Goal: Task Accomplishment & Management: Complete application form

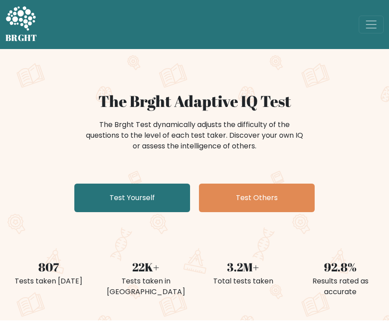
click at [143, 194] on link "Test Yourself" at bounding box center [132, 197] width 116 height 28
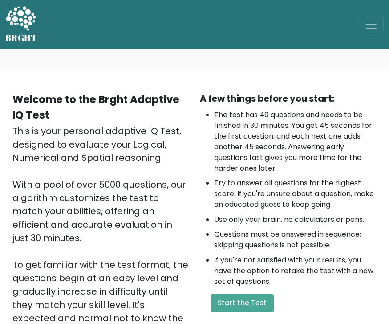
click at [242, 306] on button "Start the Test" at bounding box center [241, 303] width 63 height 18
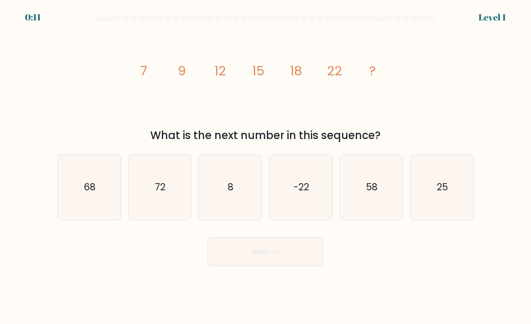
click at [449, 216] on icon "25" at bounding box center [442, 187] width 63 height 63
click at [266, 166] on input "f. 25" at bounding box center [266, 164] width 0 height 4
radio input "true"
click at [303, 252] on button "Next" at bounding box center [266, 251] width 116 height 28
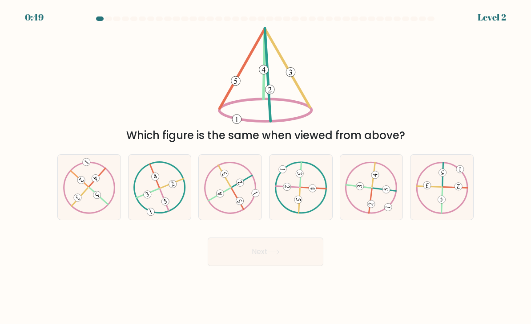
click at [243, 184] on icon at bounding box center [230, 187] width 53 height 52
click at [266, 166] on input "c." at bounding box center [266, 164] width 0 height 4
radio input "true"
click at [287, 246] on button "Next" at bounding box center [266, 251] width 116 height 28
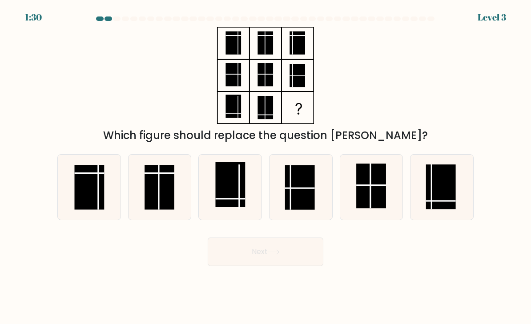
click at [286, 244] on div "Next" at bounding box center [265, 248] width 427 height 35
click at [235, 198] on rect at bounding box center [231, 184] width 30 height 45
click at [266, 166] on input "c." at bounding box center [266, 164] width 0 height 4
radio input "true"
click at [263, 252] on button "Next" at bounding box center [266, 251] width 116 height 28
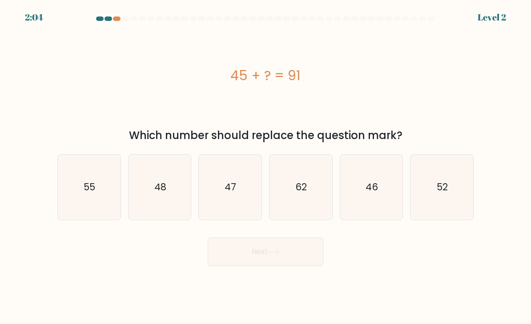
scroll to position [28, 0]
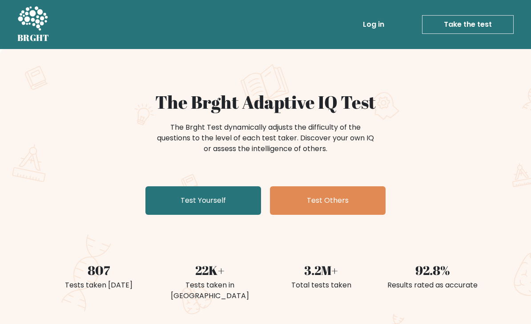
click at [233, 194] on link "Test Yourself" at bounding box center [204, 200] width 116 height 28
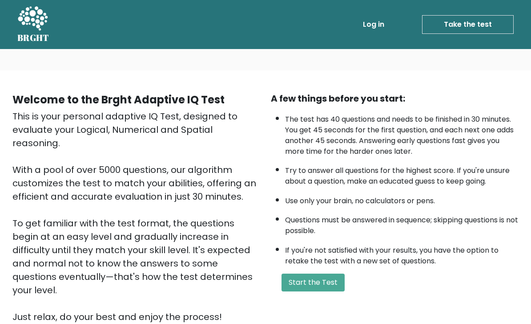
click at [313, 291] on button "Start the Test" at bounding box center [313, 282] width 63 height 18
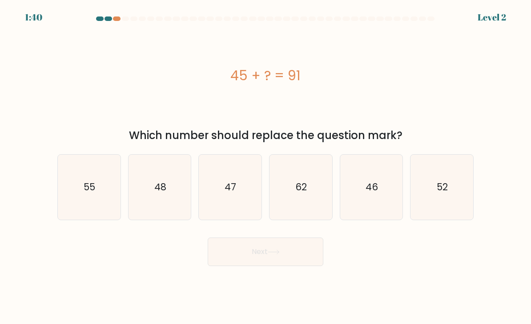
click at [88, 179] on icon "55" at bounding box center [89, 187] width 63 height 63
click at [266, 166] on input "a. 55" at bounding box center [266, 164] width 0 height 4
radio input "true"
click at [214, 259] on button "Next" at bounding box center [266, 251] width 116 height 28
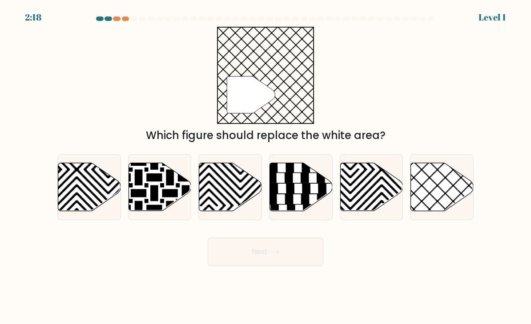
click at [313, 198] on icon at bounding box center [301, 187] width 63 height 48
click at [266, 166] on input "d." at bounding box center [266, 164] width 0 height 4
radio input "true"
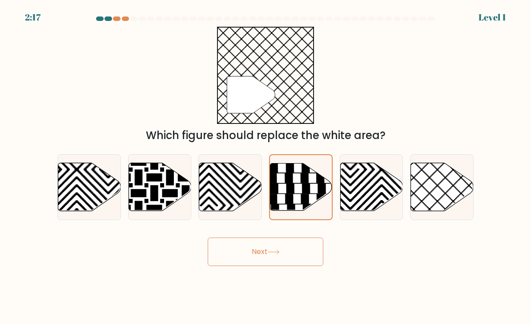
click at [276, 254] on icon at bounding box center [274, 251] width 12 height 5
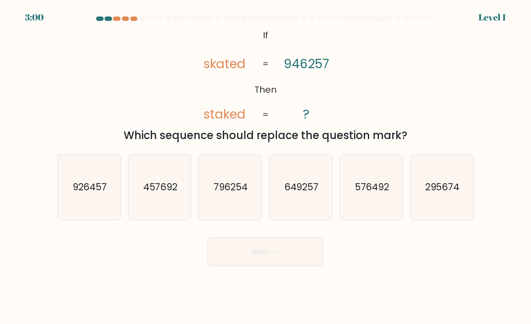
click at [449, 193] on text "295674" at bounding box center [442, 186] width 35 height 13
click at [266, 166] on input "f. 295674" at bounding box center [266, 164] width 0 height 4
radio input "true"
click at [281, 254] on button "Next" at bounding box center [266, 251] width 116 height 28
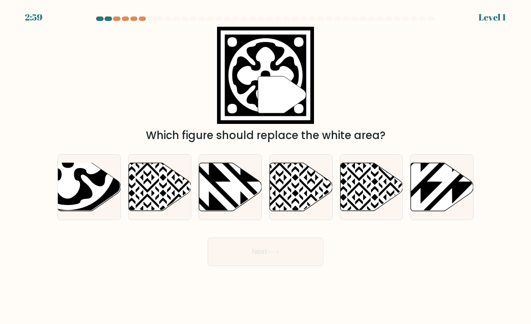
click at [280, 254] on icon at bounding box center [274, 251] width 12 height 5
click at [433, 196] on icon at bounding box center [421, 213] width 126 height 126
click at [266, 166] on input "f." at bounding box center [266, 164] width 0 height 4
radio input "true"
click at [276, 257] on button "Next" at bounding box center [266, 251] width 116 height 28
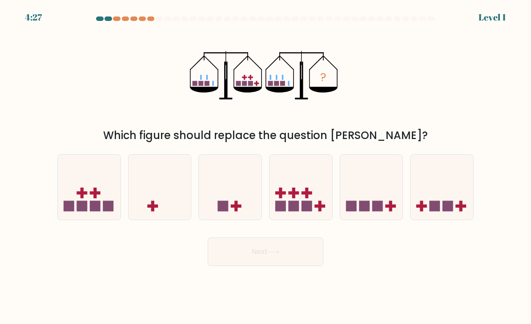
click at [380, 203] on icon at bounding box center [371, 187] width 63 height 52
click at [266, 166] on input "e." at bounding box center [266, 164] width 0 height 4
radio input "true"
click at [277, 254] on icon at bounding box center [274, 251] width 12 height 5
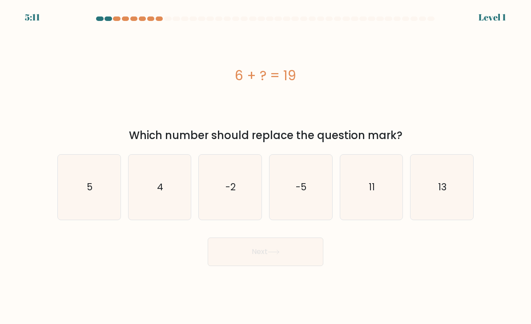
click at [429, 200] on icon "13" at bounding box center [442, 187] width 63 height 63
click at [266, 166] on input "f. 13" at bounding box center [266, 164] width 0 height 4
radio input "true"
click at [273, 254] on icon at bounding box center [274, 251] width 12 height 5
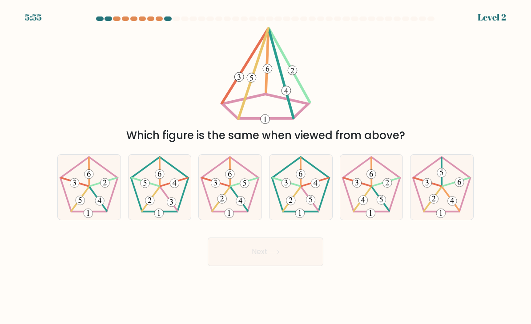
click at [250, 259] on button "Next" at bounding box center [266, 251] width 116 height 28
click at [252, 256] on button "Next" at bounding box center [266, 251] width 116 height 28
click at [356, 187] on 272 at bounding box center [356, 182] width 9 height 9
click at [266, 166] on input "e." at bounding box center [266, 164] width 0 height 4
radio input "true"
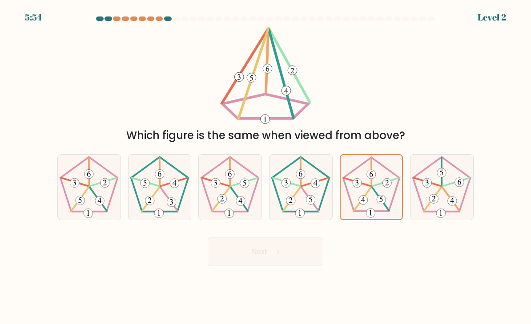
click at [254, 256] on button "Next" at bounding box center [266, 251] width 116 height 28
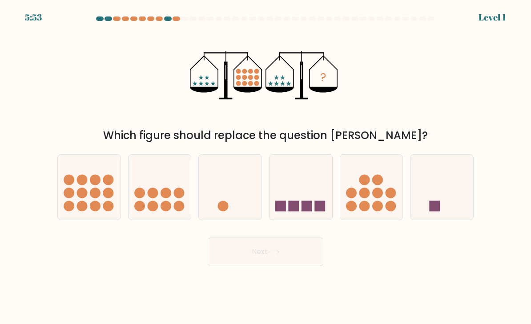
click at [91, 185] on circle at bounding box center [95, 179] width 11 height 11
click at [266, 166] on input "a." at bounding box center [266, 164] width 0 height 4
radio input "true"
click at [240, 186] on icon at bounding box center [230, 187] width 63 height 52
click at [266, 166] on input "c." at bounding box center [266, 164] width 0 height 4
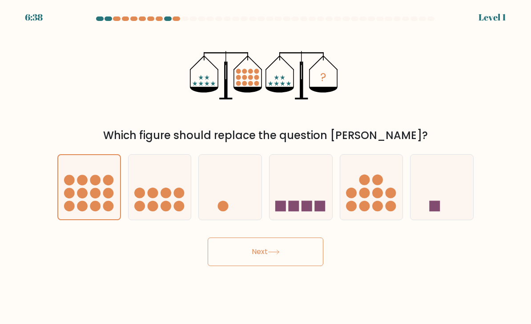
radio input "true"
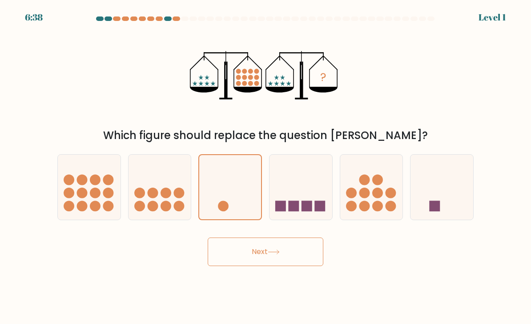
click at [253, 262] on button "Next" at bounding box center [266, 251] width 116 height 28
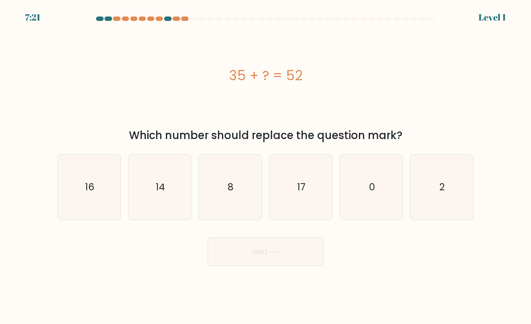
click at [356, 194] on icon "0" at bounding box center [371, 187] width 63 height 63
click at [266, 166] on input "e. 0" at bounding box center [266, 164] width 0 height 4
radio input "true"
click at [259, 264] on button "Next" at bounding box center [266, 251] width 116 height 28
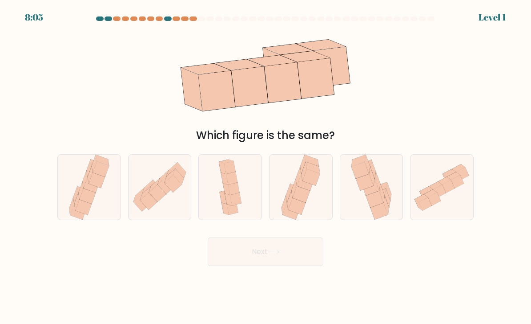
click at [426, 197] on icon at bounding box center [430, 193] width 13 height 8
click at [266, 166] on input "f." at bounding box center [266, 164] width 0 height 4
radio input "true"
click at [257, 262] on button "Next" at bounding box center [266, 251] width 116 height 28
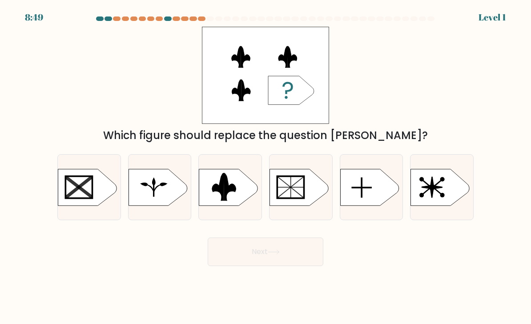
click at [322, 203] on icon at bounding box center [299, 187] width 59 height 36
click at [266, 166] on input "d." at bounding box center [266, 164] width 0 height 4
radio input "true"
click at [251, 259] on button "Next" at bounding box center [266, 251] width 116 height 28
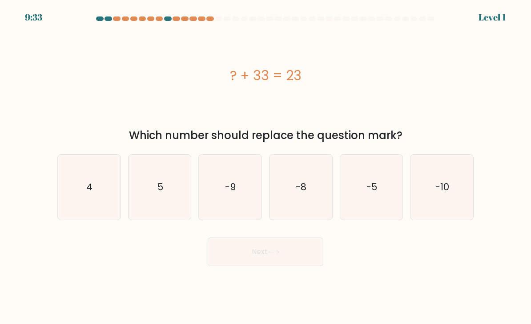
click at [159, 193] on text "5" at bounding box center [161, 186] width 6 height 13
click at [266, 166] on input "b. 5" at bounding box center [266, 164] width 0 height 4
radio input "true"
click at [248, 257] on button "Next" at bounding box center [266, 251] width 116 height 28
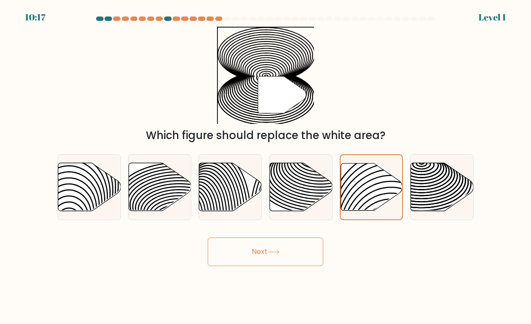
click at [251, 259] on button "Next" at bounding box center [266, 251] width 116 height 28
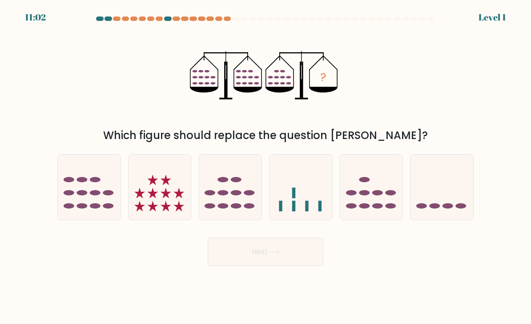
click at [179, 211] on icon at bounding box center [179, 206] width 11 height 11
click at [266, 166] on input "b." at bounding box center [266, 164] width 0 height 4
radio input "true"
click at [388, 197] on icon at bounding box center [371, 187] width 63 height 52
click at [266, 166] on input "e." at bounding box center [266, 164] width 0 height 4
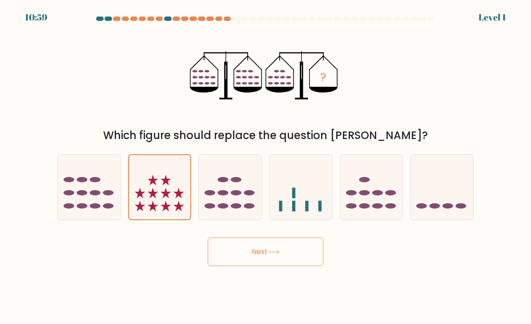
radio input "true"
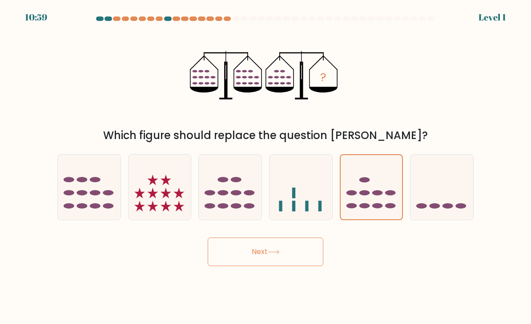
click at [257, 263] on button "Next" at bounding box center [266, 251] width 116 height 28
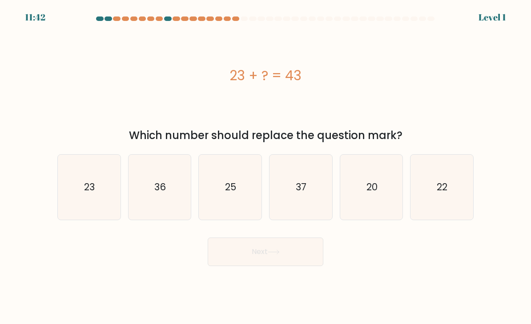
click at [249, 259] on button "Next" at bounding box center [266, 251] width 116 height 28
click at [251, 261] on button "Next" at bounding box center [266, 251] width 116 height 28
click at [259, 258] on button "Next" at bounding box center [266, 251] width 116 height 28
click at [388, 186] on icon "20" at bounding box center [371, 187] width 63 height 63
click at [266, 166] on input "e. 20" at bounding box center [266, 164] width 0 height 4
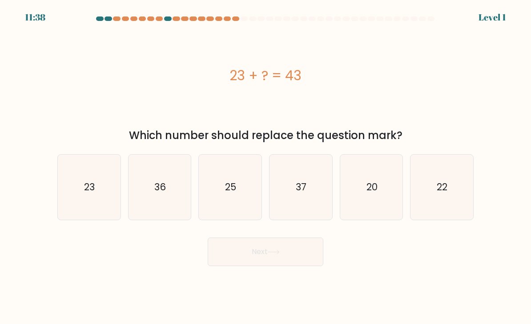
radio input "true"
click at [250, 259] on button "Next" at bounding box center [266, 251] width 116 height 28
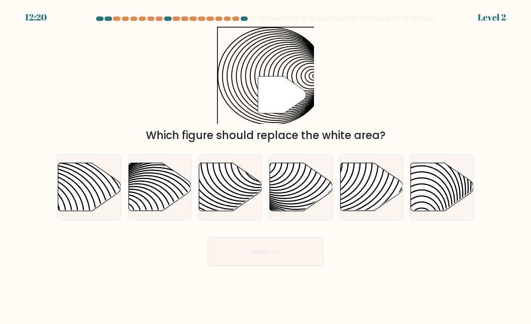
click at [241, 249] on button "Next" at bounding box center [266, 251] width 116 height 28
click at [247, 180] on icon at bounding box center [230, 186] width 63 height 49
click at [266, 166] on input "c." at bounding box center [266, 164] width 0 height 4
radio input "true"
click at [252, 252] on button "Next" at bounding box center [266, 251] width 116 height 28
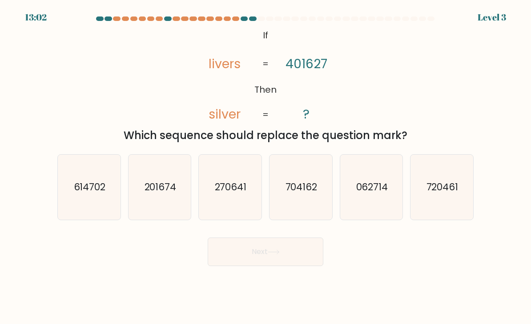
click at [376, 193] on text "062714" at bounding box center [372, 186] width 32 height 13
click at [266, 166] on input "e. 062714" at bounding box center [266, 164] width 0 height 4
radio input "true"
click at [318, 82] on icon "@import url('https://fonts.googleapis.com/css?family=Abril+Fatface:400,100,100i…" at bounding box center [266, 75] width 158 height 97
click at [96, 178] on icon "614702" at bounding box center [89, 187] width 63 height 63
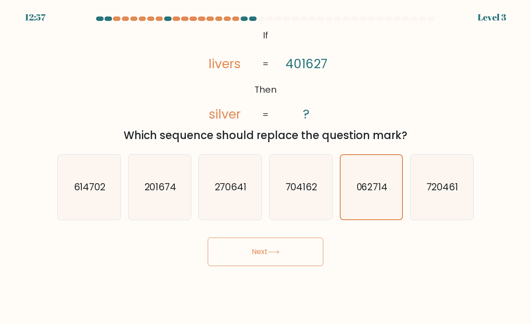
click at [266, 166] on input "a. 614702" at bounding box center [266, 164] width 0 height 4
radio input "true"
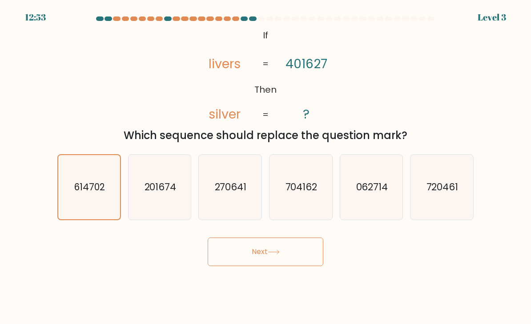
click at [169, 172] on icon "201674" at bounding box center [160, 187] width 63 height 63
click at [266, 166] on input "b. 201674" at bounding box center [266, 164] width 0 height 4
radio input "true"
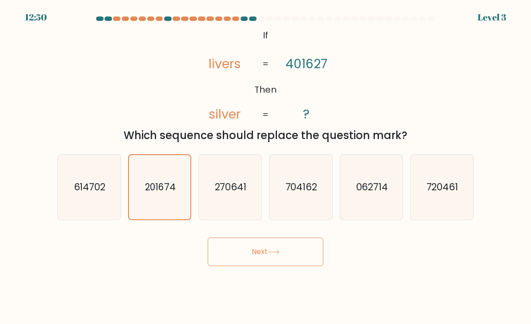
click at [306, 257] on button "Next" at bounding box center [266, 251] width 116 height 28
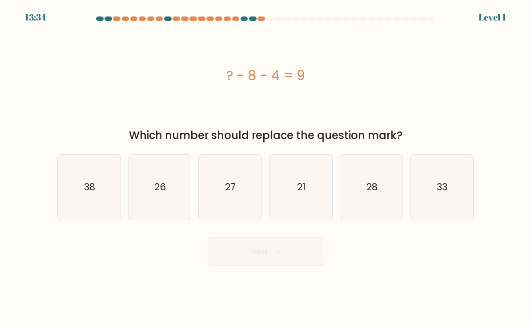
click at [308, 312] on body "13:34 Level 1" at bounding box center [265, 162] width 531 height 324
click at [449, 202] on icon "33" at bounding box center [442, 187] width 63 height 63
click at [266, 166] on input "f. 33" at bounding box center [266, 164] width 0 height 4
radio input "true"
click at [308, 244] on div "Next" at bounding box center [265, 248] width 427 height 35
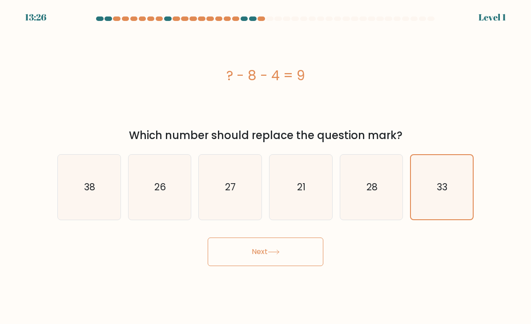
click at [313, 209] on icon "21" at bounding box center [301, 187] width 63 height 63
click at [266, 166] on input "d. 21" at bounding box center [266, 164] width 0 height 4
radio input "true"
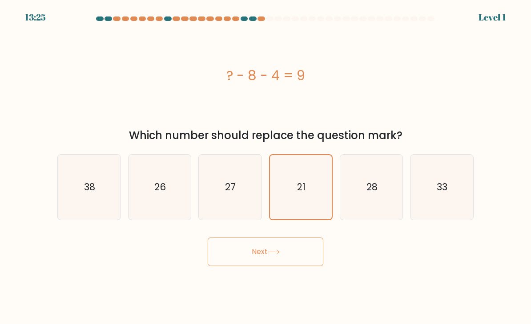
click at [149, 216] on icon "26" at bounding box center [160, 187] width 63 height 63
click at [266, 166] on input "b. 26" at bounding box center [266, 164] width 0 height 4
radio input "true"
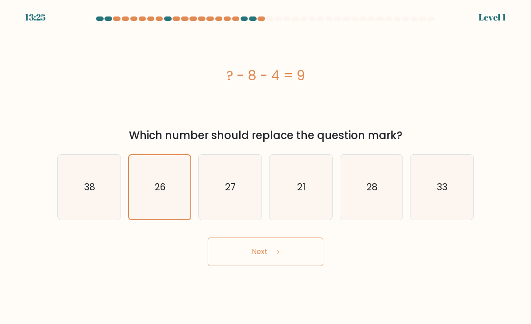
click at [73, 211] on icon "38" at bounding box center [89, 187] width 63 height 63
click at [266, 166] on input "a. 38" at bounding box center [266, 164] width 0 height 4
radio input "true"
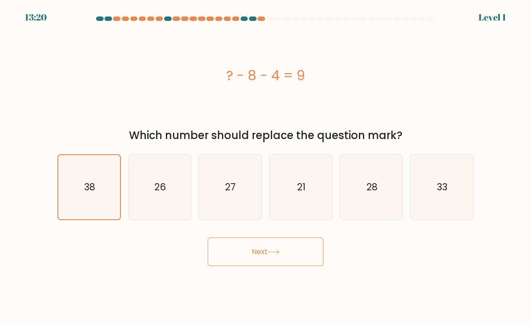
click at [296, 219] on icon "21" at bounding box center [301, 187] width 63 height 63
click at [266, 166] on input "d. 21" at bounding box center [266, 164] width 0 height 4
radio input "true"
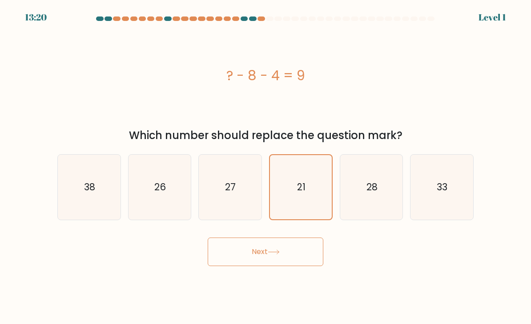
click at [264, 259] on button "Next" at bounding box center [266, 251] width 116 height 28
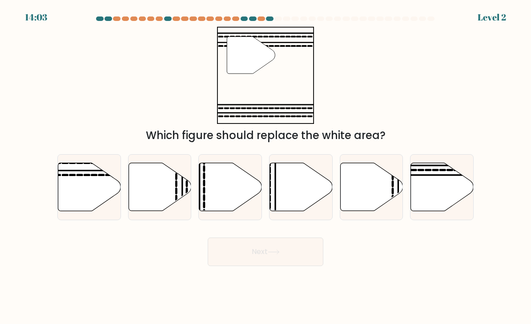
click at [93, 193] on icon at bounding box center [89, 187] width 63 height 48
click at [266, 166] on input "a." at bounding box center [266, 164] width 0 height 4
radio input "true"
click at [294, 255] on button "Next" at bounding box center [266, 251] width 116 height 28
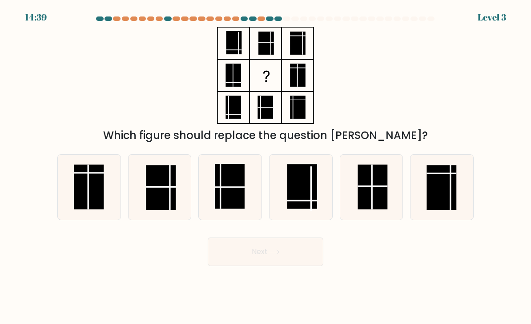
click at [374, 203] on rect at bounding box center [373, 186] width 30 height 45
click at [266, 166] on input "e." at bounding box center [266, 164] width 0 height 4
radio input "true"
click at [287, 258] on button "Next" at bounding box center [266, 251] width 116 height 28
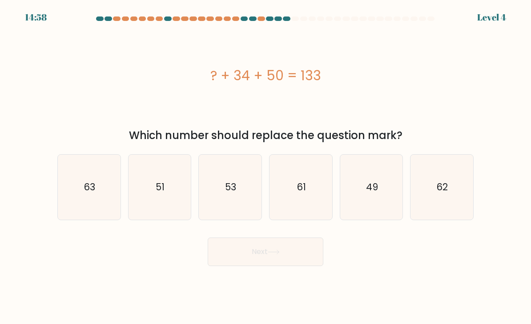
click at [354, 198] on icon "49" at bounding box center [371, 187] width 63 height 63
click at [266, 166] on input "e. 49" at bounding box center [266, 164] width 0 height 4
radio input "true"
click at [277, 254] on icon at bounding box center [274, 251] width 12 height 5
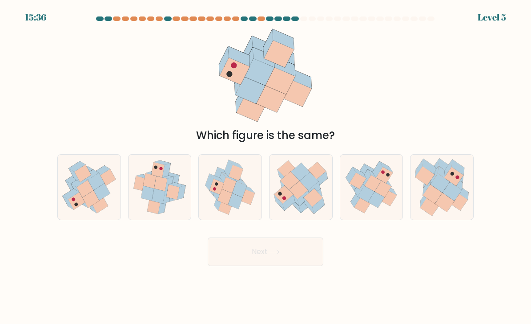
click at [309, 188] on icon at bounding box center [308, 181] width 19 height 18
click at [266, 166] on input "d." at bounding box center [266, 164] width 0 height 4
radio input "true"
click at [280, 265] on button "Next" at bounding box center [266, 251] width 116 height 28
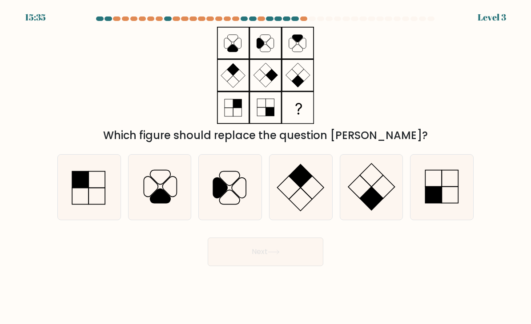
click at [309, 189] on icon at bounding box center [301, 187] width 63 height 63
click at [266, 166] on input "d." at bounding box center [266, 164] width 0 height 4
radio input "true"
click at [294, 260] on button "Next" at bounding box center [266, 251] width 116 height 28
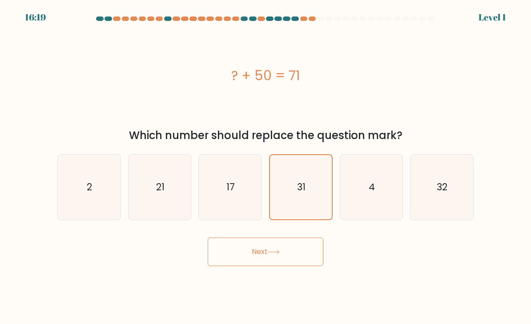
click at [282, 266] on button "Next" at bounding box center [266, 251] width 116 height 28
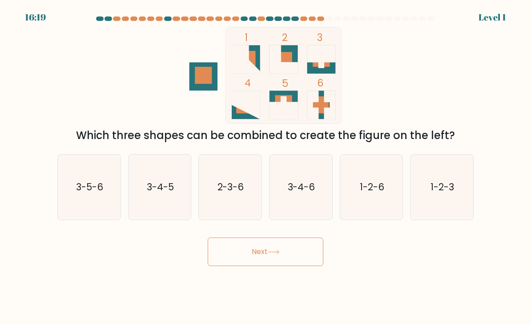
click at [296, 185] on icon "3-4-6" at bounding box center [301, 187] width 63 height 63
click at [266, 166] on input "d. 3-4-6" at bounding box center [266, 164] width 0 height 4
radio input "true"
click at [272, 285] on body "16:19 Level 1" at bounding box center [265, 162] width 531 height 324
click at [298, 193] on text "3-4-6" at bounding box center [301, 186] width 27 height 13
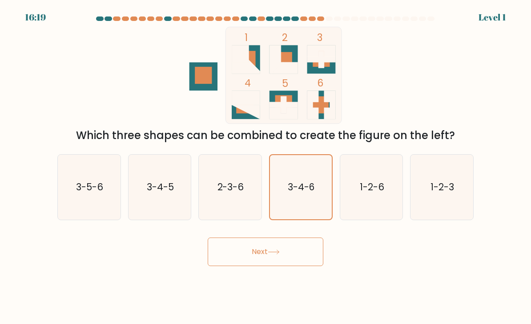
click at [266, 166] on input "d. 3-4-6" at bounding box center [266, 164] width 0 height 4
click at [269, 291] on body "17:48 Level 1" at bounding box center [265, 162] width 531 height 324
click at [291, 190] on text "3-4-6" at bounding box center [301, 186] width 27 height 13
click at [266, 166] on input "d. 3-4-6" at bounding box center [266, 164] width 0 height 4
click at [283, 262] on button "Next" at bounding box center [266, 251] width 116 height 28
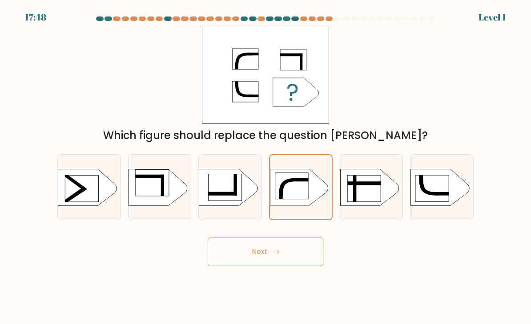
click at [283, 258] on button "Next" at bounding box center [266, 251] width 116 height 28
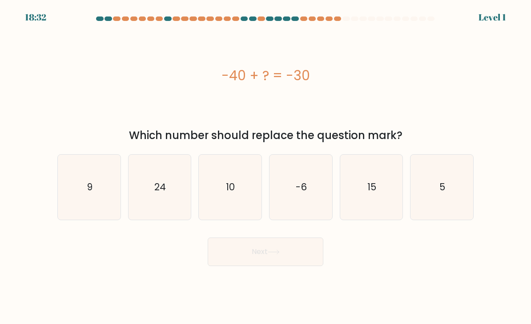
click at [301, 193] on text "-6" at bounding box center [301, 186] width 11 height 13
click at [266, 166] on input "d. -6" at bounding box center [266, 164] width 0 height 4
radio input "true"
click at [278, 254] on icon at bounding box center [274, 251] width 12 height 5
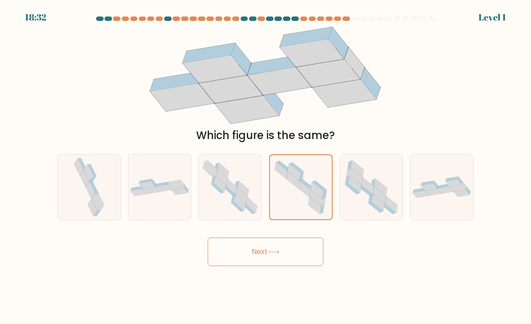
click at [283, 257] on button "Next" at bounding box center [266, 251] width 116 height 28
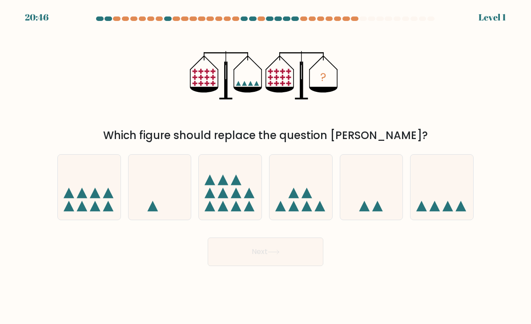
click at [279, 266] on button "Next" at bounding box center [266, 251] width 116 height 28
click at [280, 254] on icon at bounding box center [274, 251] width 12 height 5
click at [287, 255] on button "Next" at bounding box center [266, 251] width 116 height 28
click at [283, 261] on button "Next" at bounding box center [266, 251] width 116 height 28
click at [294, 266] on button "Next" at bounding box center [266, 251] width 116 height 28
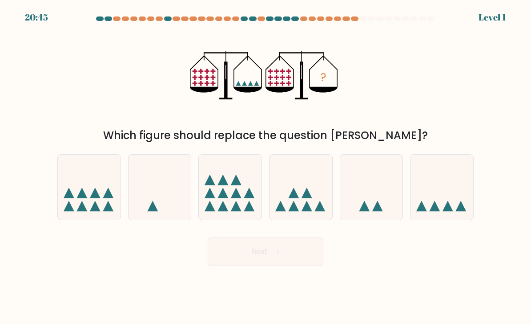
click at [295, 252] on button "Next" at bounding box center [266, 251] width 116 height 28
click at [295, 198] on icon at bounding box center [294, 192] width 11 height 11
click at [266, 166] on input "d." at bounding box center [266, 164] width 0 height 4
radio input "true"
click at [456, 192] on icon at bounding box center [442, 187] width 63 height 52
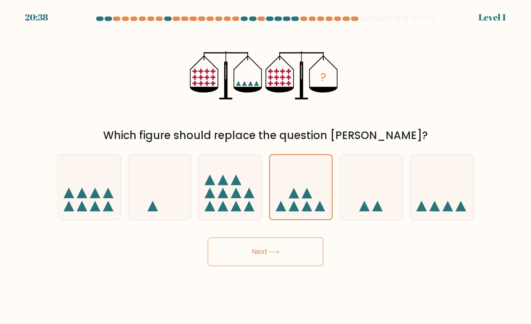
click at [266, 166] on input "f." at bounding box center [266, 164] width 0 height 4
radio input "true"
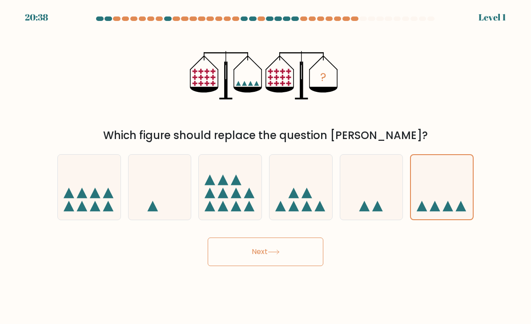
click at [297, 253] on button "Next" at bounding box center [266, 251] width 116 height 28
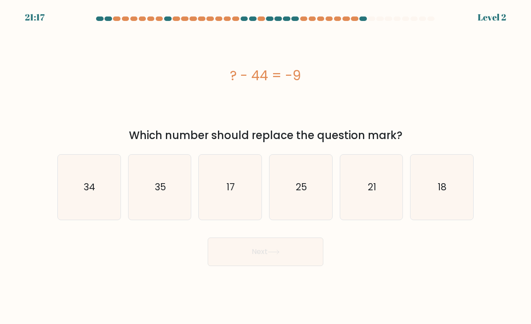
click at [158, 203] on icon "35" at bounding box center [160, 187] width 63 height 63
click at [266, 166] on input "b. 35" at bounding box center [266, 164] width 0 height 4
radio input "true"
click at [244, 260] on button "Next" at bounding box center [266, 251] width 116 height 28
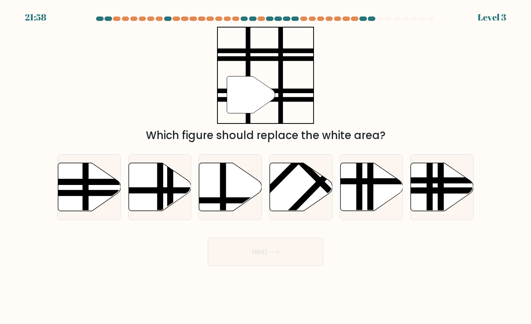
click at [208, 203] on icon at bounding box center [230, 187] width 63 height 48
click at [266, 166] on input "c." at bounding box center [266, 164] width 0 height 4
radio input "true"
click at [242, 246] on button "Next" at bounding box center [266, 251] width 116 height 28
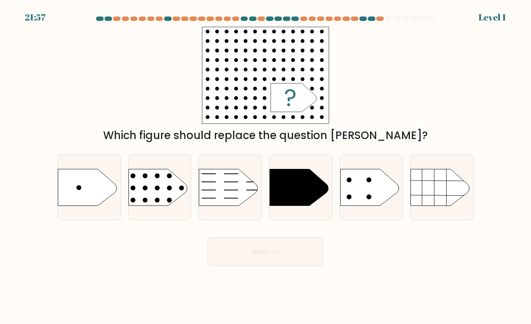
click at [363, 169] on div at bounding box center [372, 187] width 64 height 66
click at [266, 166] on input "e." at bounding box center [266, 164] width 0 height 4
radio input "true"
click at [276, 257] on button "Next" at bounding box center [266, 251] width 116 height 28
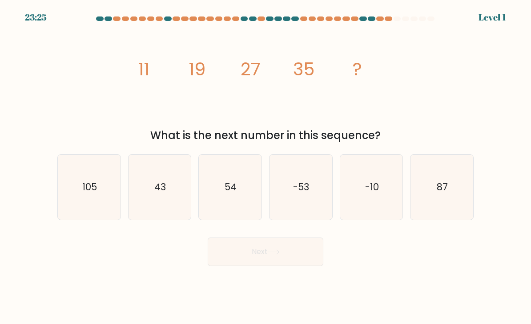
click at [271, 255] on button "Next" at bounding box center [266, 251] width 116 height 28
click at [349, 200] on icon "-10" at bounding box center [371, 187] width 63 height 63
click at [266, 166] on input "e. -10" at bounding box center [266, 164] width 0 height 4
radio input "true"
click at [265, 252] on button "Next" at bounding box center [266, 251] width 116 height 28
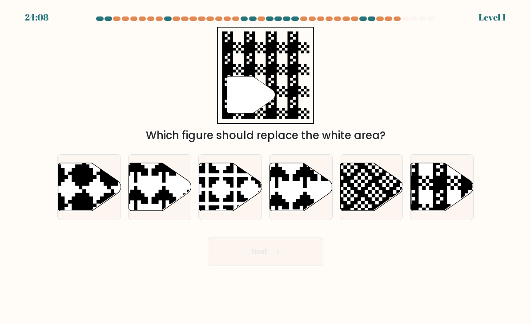
click at [166, 189] on icon at bounding box center [160, 187] width 63 height 48
click at [266, 166] on input "b." at bounding box center [266, 164] width 0 height 4
radio input "true"
click at [247, 247] on button "Next" at bounding box center [266, 251] width 116 height 28
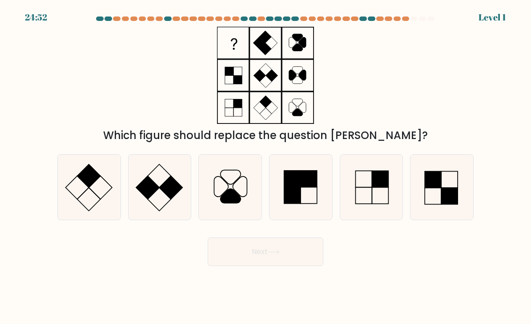
click at [367, 186] on icon at bounding box center [371, 187] width 63 height 63
click at [266, 166] on input "e." at bounding box center [266, 164] width 0 height 4
radio input "true"
click at [254, 252] on button "Next" at bounding box center [266, 251] width 116 height 28
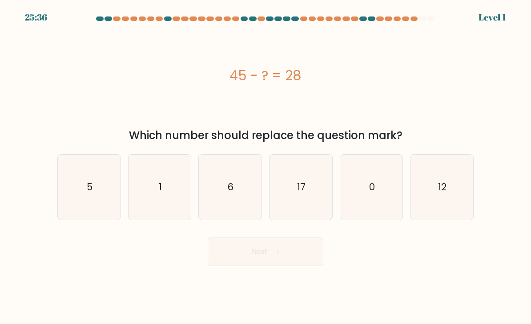
click at [432, 208] on icon "12" at bounding box center [442, 187] width 63 height 63
click at [266, 166] on input "f. 12" at bounding box center [266, 164] width 0 height 4
radio input "true"
click at [292, 255] on button "Next" at bounding box center [266, 251] width 116 height 28
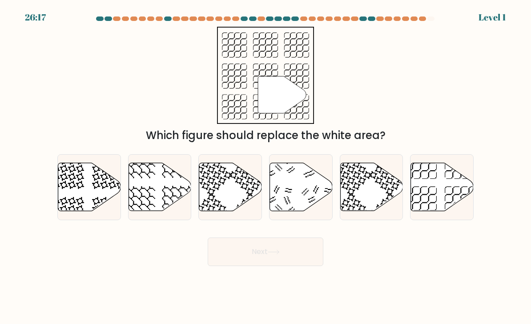
click at [430, 202] on icon at bounding box center [442, 187] width 63 height 48
click at [266, 166] on input "f." at bounding box center [266, 164] width 0 height 4
radio input "true"
click at [273, 266] on button "Next" at bounding box center [266, 251] width 116 height 28
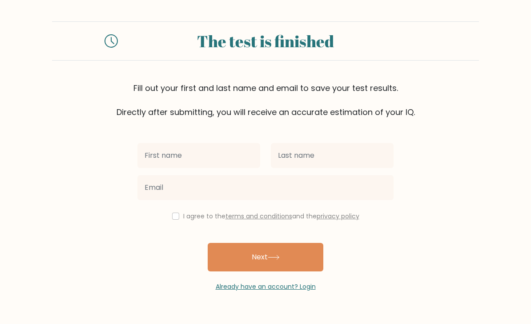
click at [282, 283] on link "Already have an account? Login" at bounding box center [266, 286] width 100 height 9
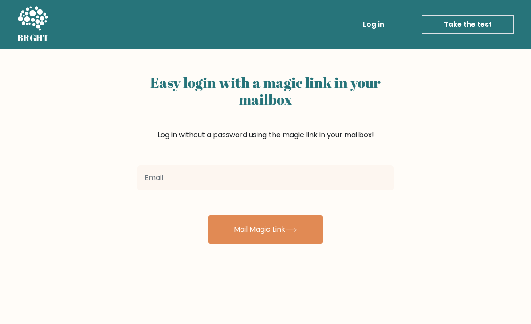
click at [474, 28] on link "Take the test" at bounding box center [468, 24] width 92 height 19
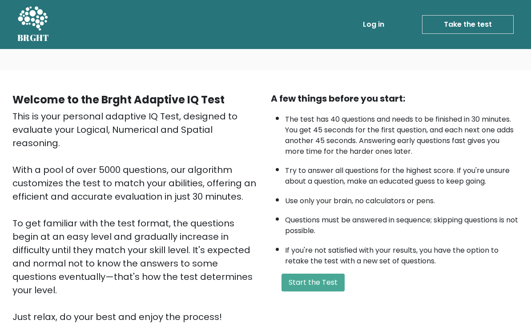
click at [317, 288] on button "Start the Test" at bounding box center [313, 282] width 63 height 18
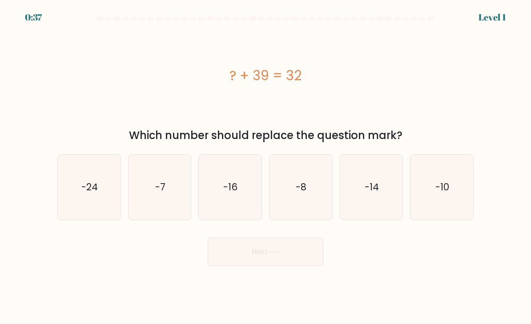
click at [172, 215] on icon "-7" at bounding box center [160, 187] width 63 height 63
click at [266, 166] on input "b. -7" at bounding box center [266, 164] width 0 height 4
radio input "true"
click at [303, 256] on button "Next" at bounding box center [266, 251] width 116 height 28
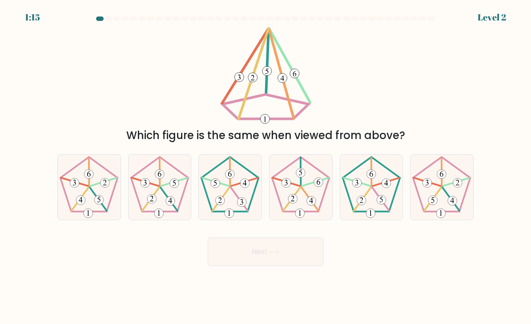
click at [291, 201] on icon at bounding box center [301, 187] width 63 height 63
click at [266, 166] on input "d." at bounding box center [266, 164] width 0 height 4
radio input "true"
click at [276, 251] on button "Next" at bounding box center [266, 251] width 116 height 28
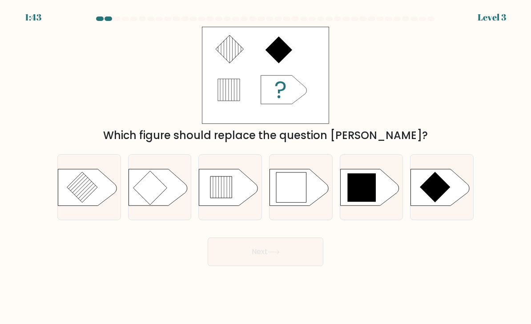
click at [375, 202] on icon at bounding box center [362, 187] width 28 height 28
click at [266, 166] on input "e." at bounding box center [266, 164] width 0 height 4
radio input "true"
click at [269, 252] on button "Next" at bounding box center [266, 251] width 116 height 28
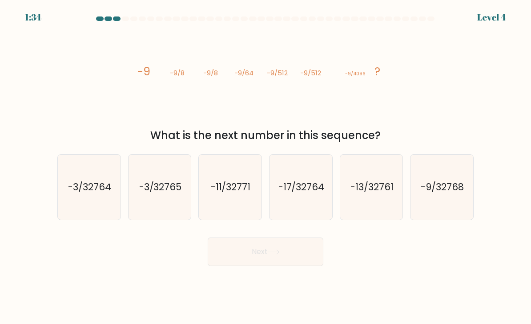
click at [451, 207] on icon "-9/32768" at bounding box center [442, 187] width 63 height 63
click at [266, 166] on input "f. -9/32768" at bounding box center [266, 164] width 0 height 4
radio input "true"
click at [275, 254] on icon at bounding box center [274, 251] width 12 height 5
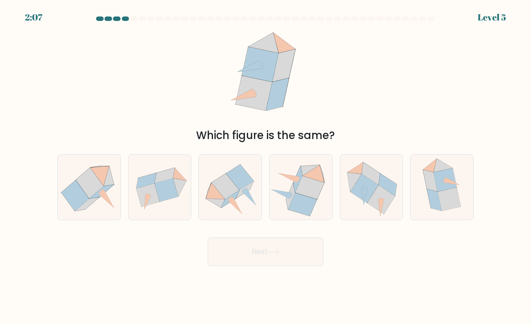
click at [388, 200] on icon at bounding box center [382, 199] width 28 height 29
click at [266, 166] on input "e." at bounding box center [266, 164] width 0 height 4
radio input "true"
click at [288, 260] on button "Next" at bounding box center [266, 251] width 116 height 28
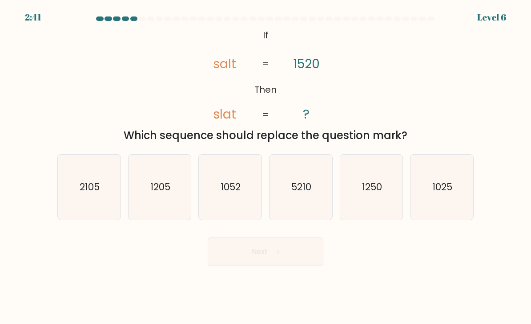
click at [376, 206] on icon "1250" at bounding box center [371, 187] width 63 height 63
click at [266, 166] on input "e. 1250" at bounding box center [266, 164] width 0 height 4
radio input "true"
click at [294, 261] on button "Next" at bounding box center [266, 251] width 116 height 28
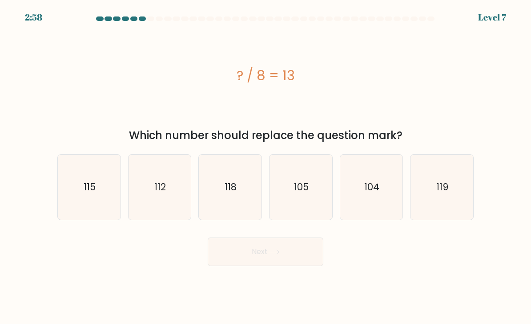
click at [371, 213] on icon "104" at bounding box center [371, 187] width 63 height 63
click at [266, 166] on input "e. 104" at bounding box center [266, 164] width 0 height 4
radio input "true"
click at [283, 250] on button "Next" at bounding box center [266, 251] width 116 height 28
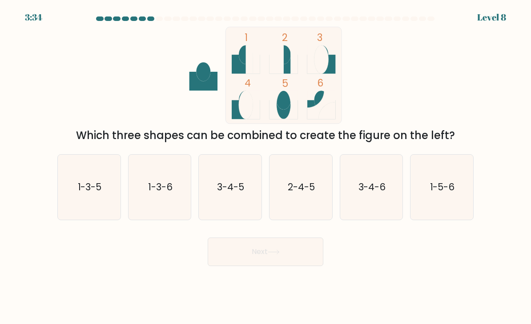
click at [221, 214] on icon "3-4-5" at bounding box center [230, 187] width 63 height 63
click at [266, 166] on input "c. 3-4-5" at bounding box center [266, 164] width 0 height 4
radio input "true"
click at [258, 259] on button "Next" at bounding box center [266, 251] width 116 height 28
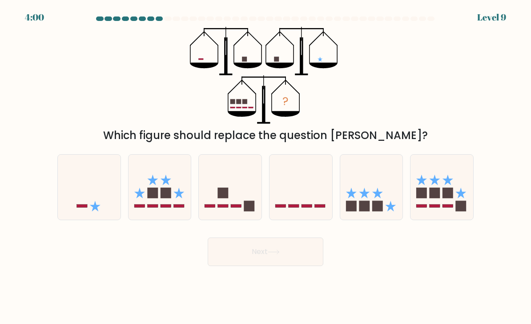
click at [377, 196] on icon at bounding box center [371, 187] width 63 height 52
click at [266, 166] on input "e." at bounding box center [266, 164] width 0 height 4
radio input "true"
click at [251, 265] on button "Next" at bounding box center [266, 251] width 116 height 28
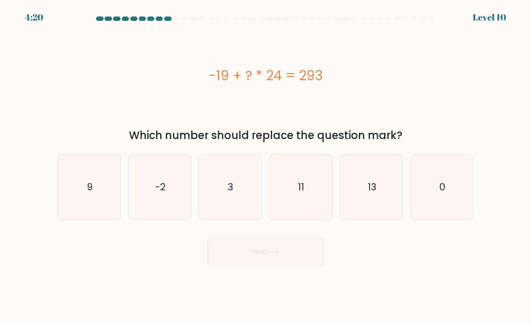
click at [371, 193] on text "13" at bounding box center [372, 186] width 8 height 13
click at [266, 166] on input "e. 13" at bounding box center [266, 164] width 0 height 4
radio input "true"
click at [288, 262] on button "Next" at bounding box center [266, 251] width 116 height 28
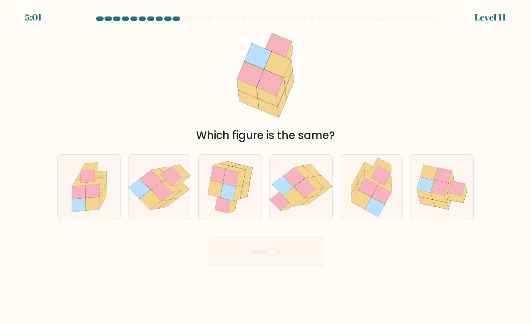
click at [230, 200] on icon at bounding box center [228, 191] width 15 height 17
click at [266, 166] on input "c." at bounding box center [266, 164] width 0 height 4
radio input "true"
click at [305, 196] on icon at bounding box center [304, 188] width 21 height 20
click at [266, 166] on input "d." at bounding box center [266, 164] width 0 height 4
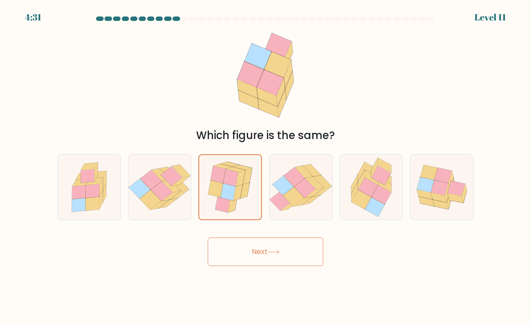
radio input "true"
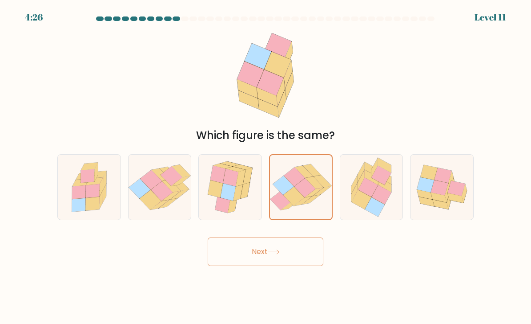
click at [284, 257] on button "Next" at bounding box center [266, 251] width 116 height 28
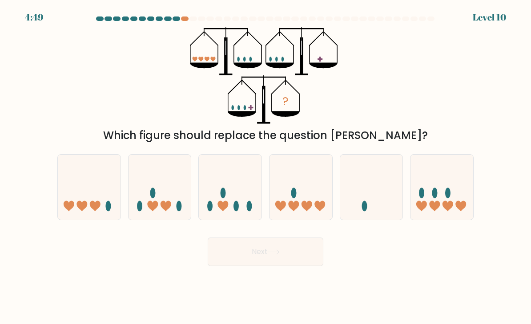
click at [296, 211] on icon at bounding box center [294, 206] width 11 height 11
click at [266, 166] on input "d." at bounding box center [266, 164] width 0 height 4
radio input "true"
click at [434, 194] on icon at bounding box center [442, 187] width 63 height 52
click at [266, 166] on input "f." at bounding box center [266, 164] width 0 height 4
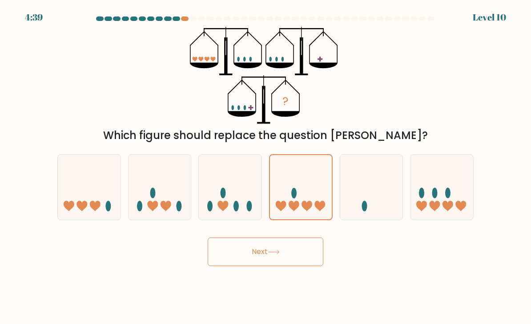
radio input "true"
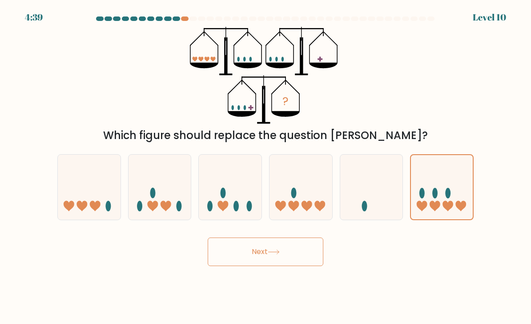
click at [291, 256] on button "Next" at bounding box center [266, 251] width 116 height 28
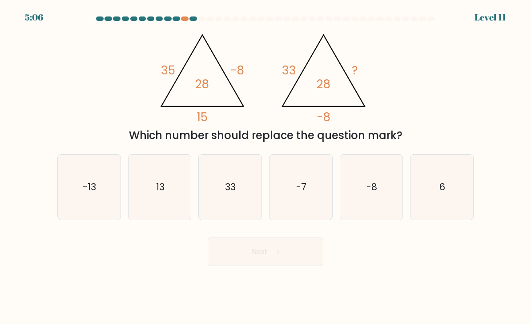
click at [377, 68] on icon "@import url('https://fonts.googleapis.com/css?family=Abril+Fatface:400,100,100i…" at bounding box center [265, 75] width 223 height 97
click at [152, 213] on icon "13" at bounding box center [160, 187] width 63 height 63
click at [266, 166] on input "b. 13" at bounding box center [266, 164] width 0 height 4
radio input "true"
click at [296, 256] on button "Next" at bounding box center [266, 251] width 116 height 28
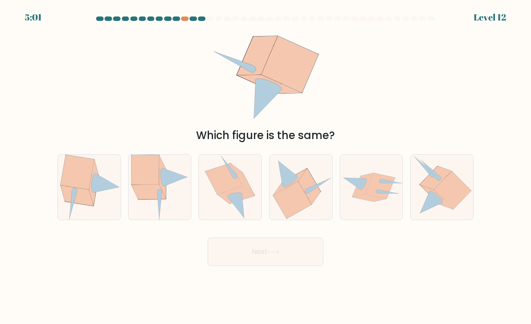
click at [171, 162] on div at bounding box center [160, 187] width 64 height 66
click at [266, 162] on input "b." at bounding box center [266, 164] width 0 height 4
radio input "true"
click at [228, 258] on button "Next" at bounding box center [266, 251] width 116 height 28
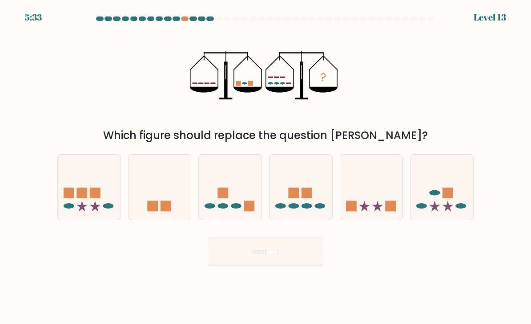
click at [232, 197] on icon at bounding box center [230, 187] width 63 height 52
click at [266, 166] on input "c." at bounding box center [266, 164] width 0 height 4
radio input "true"
click at [235, 255] on button "Next" at bounding box center [266, 251] width 116 height 28
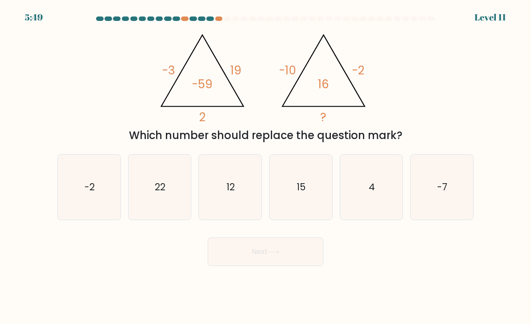
click at [370, 166] on icon "4" at bounding box center [371, 187] width 63 height 63
click at [266, 166] on input "e. 4" at bounding box center [266, 164] width 0 height 4
radio input "true"
click at [243, 265] on button "Next" at bounding box center [266, 251] width 116 height 28
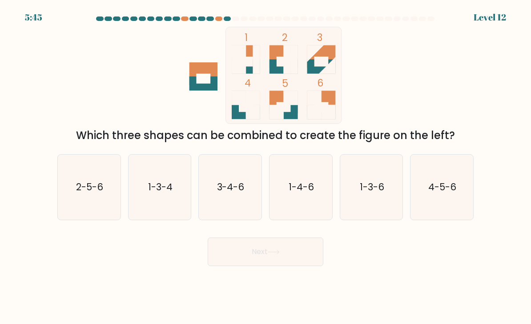
click at [109, 207] on icon "2-5-6" at bounding box center [89, 187] width 63 height 63
click at [266, 166] on input "a. 2-5-6" at bounding box center [266, 164] width 0 height 4
radio input "true"
click at [261, 266] on button "Next" at bounding box center [266, 251] width 116 height 28
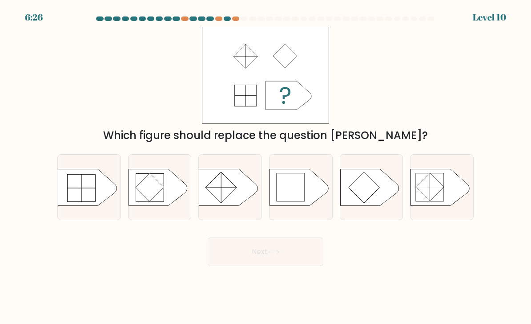
click at [298, 205] on icon at bounding box center [299, 187] width 59 height 36
click at [266, 166] on input "d." at bounding box center [266, 164] width 0 height 4
radio input "true"
click at [268, 266] on button "Next" at bounding box center [266, 251] width 116 height 28
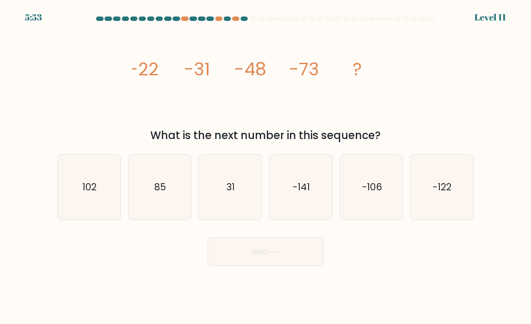
click at [376, 193] on text "-106" at bounding box center [372, 186] width 20 height 13
click at [266, 166] on input "e. -106" at bounding box center [266, 164] width 0 height 4
radio input "true"
click at [275, 249] on button "Next" at bounding box center [266, 251] width 116 height 28
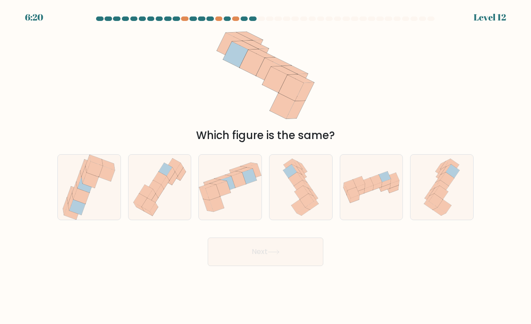
click at [302, 192] on icon at bounding box center [301, 187] width 14 height 14
click at [266, 166] on input "d." at bounding box center [266, 164] width 0 height 4
radio input "true"
click at [256, 255] on button "Next" at bounding box center [266, 251] width 116 height 28
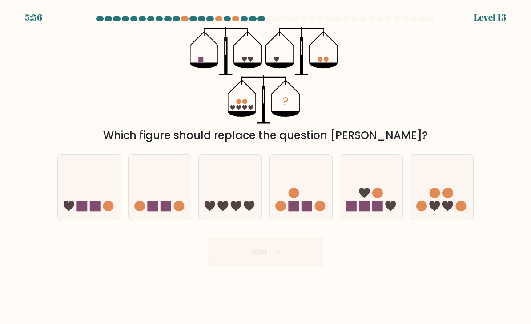
click at [150, 211] on rect at bounding box center [152, 206] width 11 height 11
click at [266, 166] on input "b." at bounding box center [266, 164] width 0 height 4
radio input "true"
click at [232, 247] on button "Next" at bounding box center [266, 251] width 116 height 28
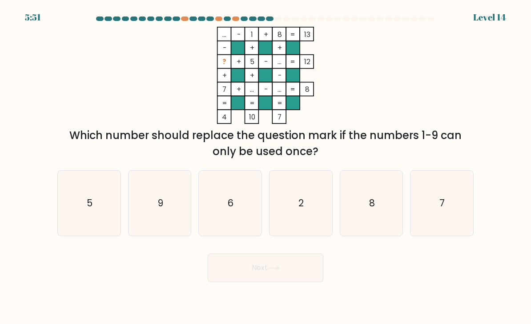
click at [148, 202] on icon "9" at bounding box center [160, 203] width 63 height 63
click at [266, 166] on input "b. 9" at bounding box center [266, 164] width 0 height 4
radio input "true"
click at [259, 276] on button "Next" at bounding box center [266, 267] width 116 height 28
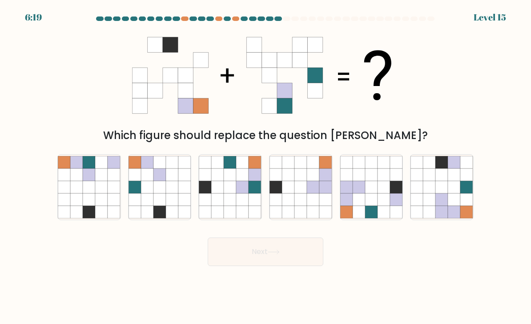
click at [243, 202] on icon at bounding box center [243, 199] width 12 height 12
click at [266, 166] on input "c." at bounding box center [266, 164] width 0 height 4
radio input "true"
click at [284, 124] on icon at bounding box center [265, 75] width 267 height 97
click at [266, 263] on button "Next" at bounding box center [266, 251] width 116 height 28
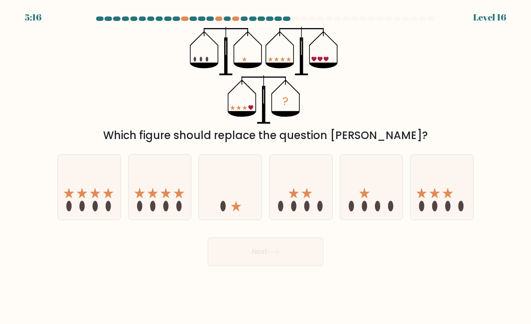
click at [432, 204] on icon at bounding box center [442, 187] width 63 height 52
click at [266, 166] on input "f." at bounding box center [266, 164] width 0 height 4
radio input "true"
click at [295, 259] on button "Next" at bounding box center [266, 251] width 116 height 28
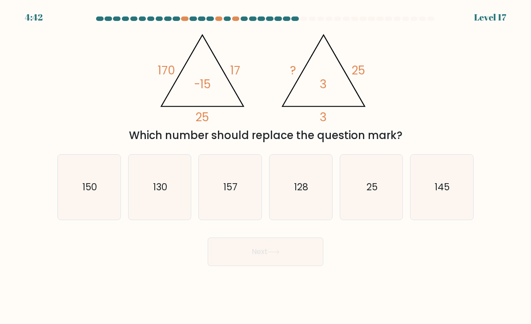
click at [85, 193] on text "150" at bounding box center [89, 186] width 15 height 13
click at [266, 166] on input "a. 150" at bounding box center [266, 164] width 0 height 4
radio input "true"
click at [254, 251] on button "Next" at bounding box center [266, 251] width 116 height 28
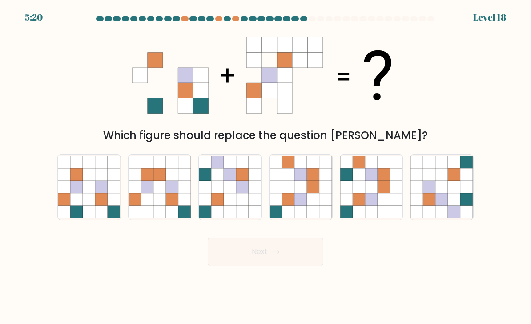
click at [384, 206] on icon at bounding box center [384, 199] width 12 height 12
click at [266, 166] on input "e." at bounding box center [266, 164] width 0 height 4
radio input "true"
click at [285, 263] on button "Next" at bounding box center [266, 251] width 116 height 28
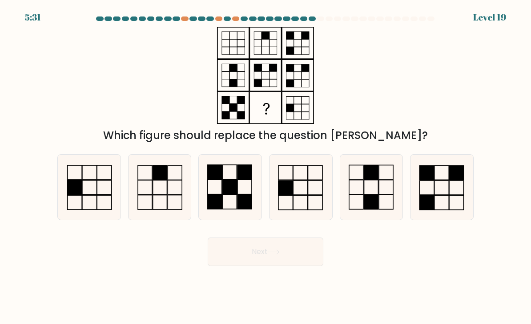
click at [386, 219] on icon at bounding box center [371, 187] width 63 height 63
click at [266, 166] on input "e." at bounding box center [266, 164] width 0 height 4
radio input "true"
click at [444, 206] on icon at bounding box center [442, 187] width 63 height 63
click at [266, 166] on input "f." at bounding box center [266, 164] width 0 height 4
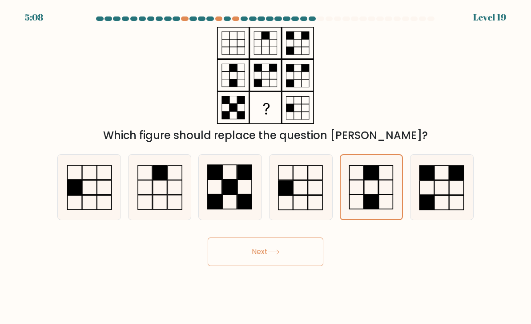
radio input "true"
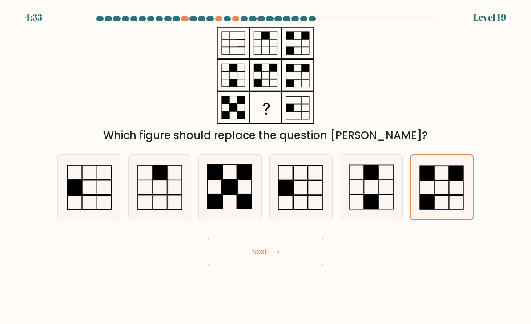
click at [256, 266] on button "Next" at bounding box center [266, 251] width 116 height 28
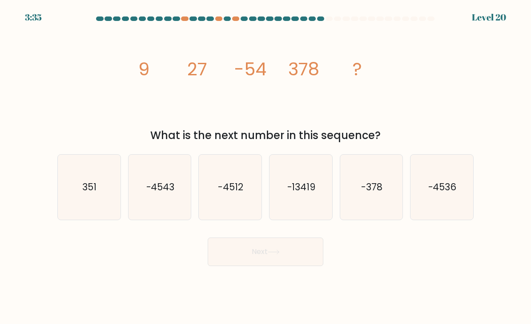
click at [260, 109] on icon "image/svg+xml 9 27 -54 378 ?" at bounding box center [265, 75] width 267 height 97
click at [277, 105] on icon "image/svg+xml 9 27 -54 378 ?" at bounding box center [265, 75] width 267 height 97
click at [60, 257] on div "Next" at bounding box center [265, 248] width 427 height 35
click at [89, 193] on text "351" at bounding box center [90, 186] width 14 height 13
click at [266, 166] on input "a. 351" at bounding box center [266, 164] width 0 height 4
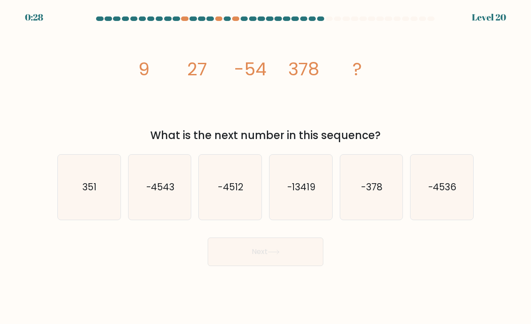
radio input "true"
click at [259, 260] on button "Next" at bounding box center [266, 251] width 116 height 28
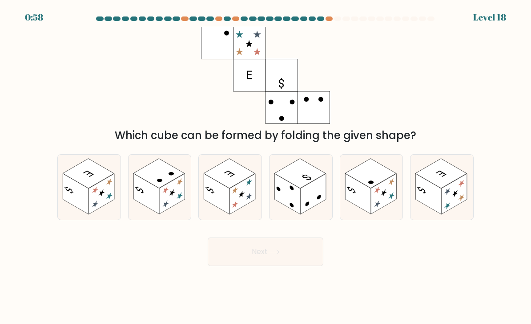
click at [455, 187] on rect at bounding box center [441, 173] width 51 height 30
click at [266, 166] on input "f." at bounding box center [266, 164] width 0 height 4
radio input "true"
click at [89, 198] on rect at bounding box center [102, 194] width 26 height 40
click at [266, 166] on input "a." at bounding box center [266, 164] width 0 height 4
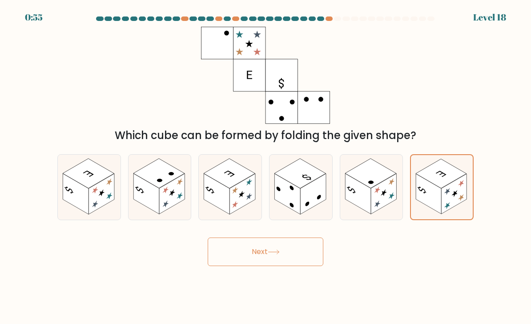
radio input "true"
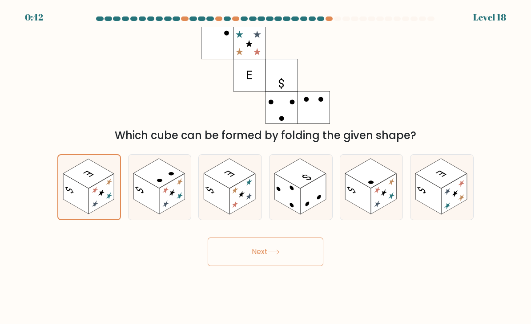
click at [93, 180] on rect at bounding box center [88, 173] width 51 height 29
click at [266, 166] on input "a." at bounding box center [266, 164] width 0 height 4
click at [301, 266] on button "Next" at bounding box center [266, 251] width 116 height 28
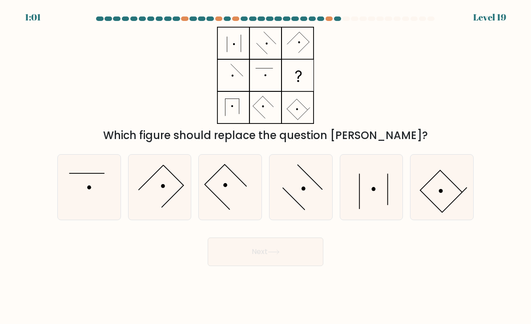
click at [355, 211] on icon at bounding box center [371, 187] width 63 height 63
click at [266, 166] on input "e." at bounding box center [266, 164] width 0 height 4
radio input "true"
click at [293, 260] on button "Next" at bounding box center [266, 251] width 116 height 28
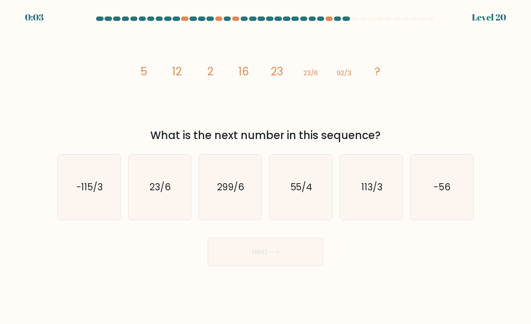
click at [78, 210] on icon "-115/3" at bounding box center [89, 187] width 63 height 63
click at [266, 166] on input "a. -115/3" at bounding box center [266, 164] width 0 height 4
radio input "true"
click at [231, 266] on button "Next" at bounding box center [266, 251] width 116 height 28
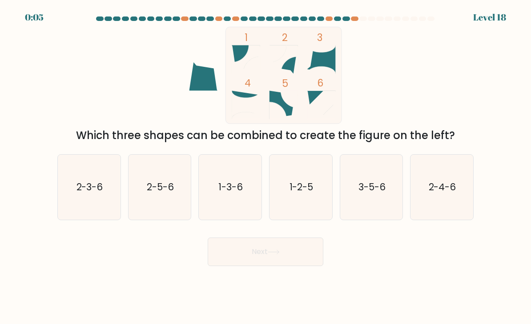
click at [169, 205] on icon "2-5-6" at bounding box center [160, 187] width 63 height 63
click at [266, 166] on input "b. 2-5-6" at bounding box center [266, 164] width 0 height 4
radio input "true"
click at [259, 254] on button "Next" at bounding box center [266, 251] width 116 height 28
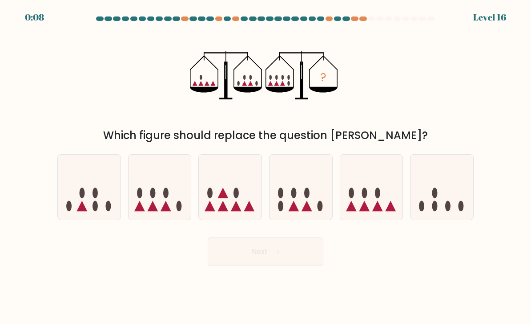
click at [220, 201] on icon at bounding box center [230, 187] width 63 height 52
click at [266, 166] on input "c." at bounding box center [266, 164] width 0 height 4
radio input "true"
click at [277, 266] on button "Next" at bounding box center [266, 251] width 116 height 28
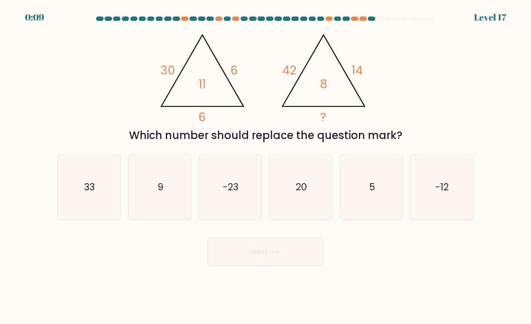
click at [304, 210] on icon "20" at bounding box center [301, 187] width 63 height 63
click at [266, 166] on input "d. 20" at bounding box center [266, 164] width 0 height 4
radio input "true"
click at [290, 250] on button "Next" at bounding box center [266, 251] width 116 height 28
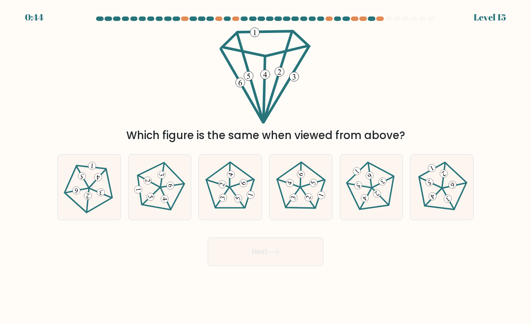
click at [357, 209] on icon at bounding box center [372, 187] width 52 height 52
click at [266, 166] on input "e." at bounding box center [266, 164] width 0 height 4
radio input "true"
click at [356, 210] on 187 at bounding box center [373, 188] width 65 height 65
click at [266, 166] on input "e." at bounding box center [266, 164] width 0 height 4
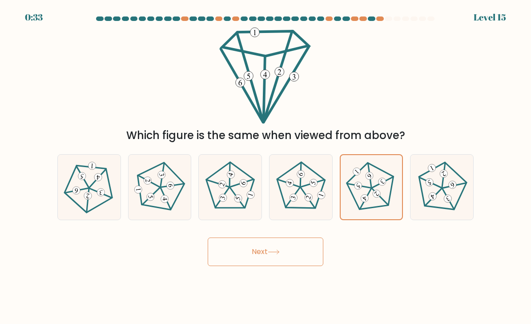
click at [88, 199] on 645 at bounding box center [88, 195] width 8 height 8
click at [266, 166] on input "a." at bounding box center [266, 164] width 0 height 4
radio input "true"
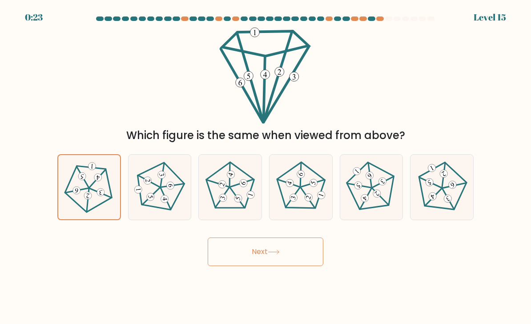
click at [307, 202] on 764 at bounding box center [309, 197] width 10 height 10
click at [266, 166] on input "d." at bounding box center [266, 164] width 0 height 4
radio input "true"
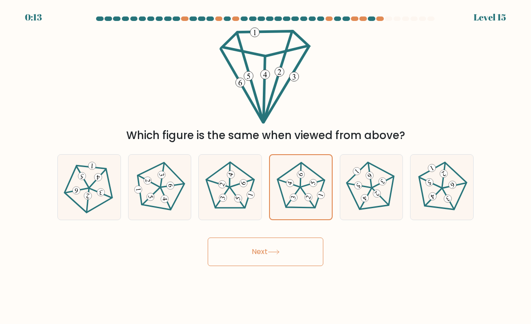
click at [307, 259] on button "Next" at bounding box center [266, 251] width 116 height 28
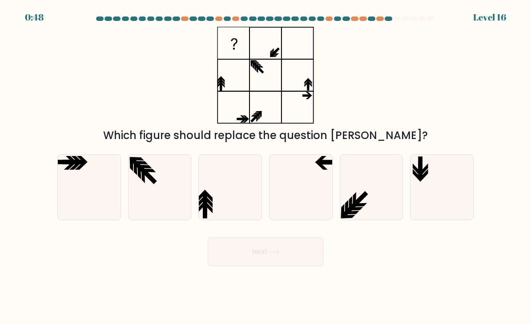
click at [292, 185] on icon at bounding box center [301, 187] width 63 height 63
click at [266, 166] on input "d." at bounding box center [266, 164] width 0 height 4
radio input "true"
click at [288, 259] on button "Next" at bounding box center [266, 251] width 116 height 28
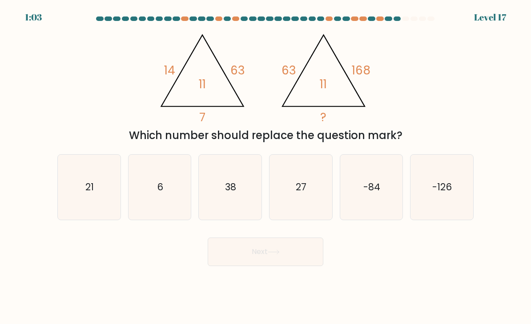
click at [200, 125] on tspan "7" at bounding box center [202, 117] width 6 height 16
click at [235, 202] on icon "38" at bounding box center [230, 187] width 63 height 63
click at [266, 166] on input "c. 38" at bounding box center [266, 164] width 0 height 4
radio input "true"
click at [250, 265] on button "Next" at bounding box center [266, 251] width 116 height 28
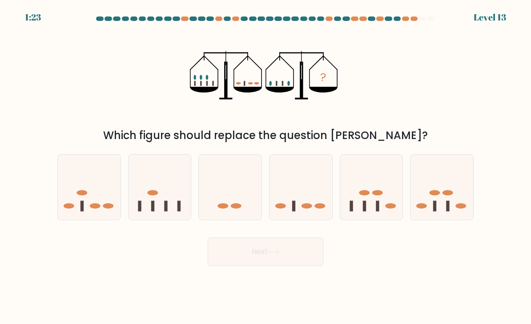
click at [452, 205] on icon at bounding box center [442, 187] width 63 height 52
click at [266, 166] on input "f." at bounding box center [266, 164] width 0 height 4
radio input "true"
click at [322, 261] on button "Next" at bounding box center [266, 251] width 116 height 28
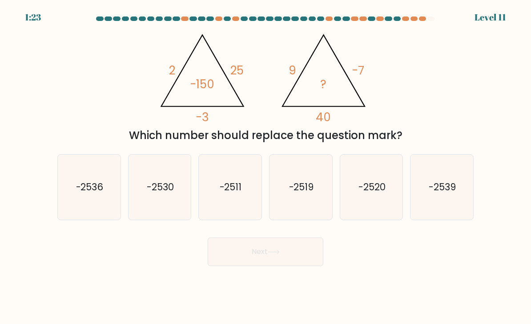
click at [387, 190] on icon "-2520" at bounding box center [371, 187] width 63 height 63
click at [266, 166] on input "e. -2520" at bounding box center [266, 164] width 0 height 4
radio input "true"
click at [296, 251] on button "Next" at bounding box center [266, 251] width 116 height 28
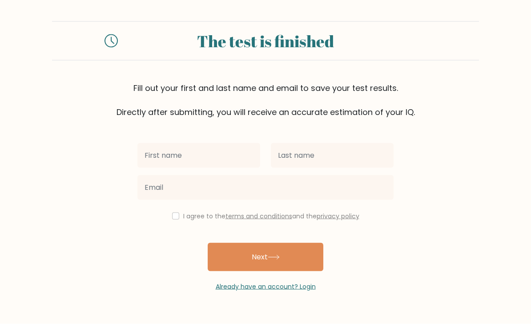
scroll to position [10, 0]
click at [291, 282] on link "Already have an account? Login" at bounding box center [266, 286] width 100 height 9
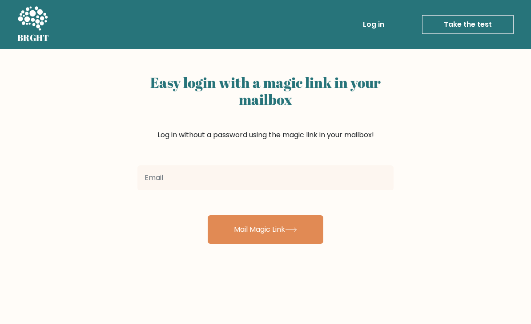
click at [478, 24] on link "Take the test" at bounding box center [468, 24] width 92 height 19
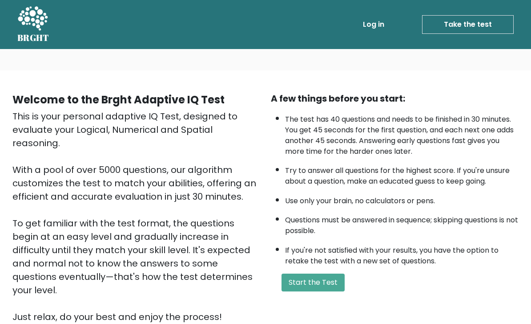
click at [316, 311] on div "Welcome to the Brght Adaptive IQ Test This is your personal adaptive IQ Test, d…" at bounding box center [265, 211] width 517 height 239
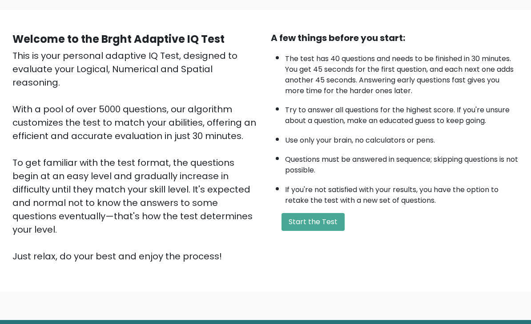
scroll to position [64, 0]
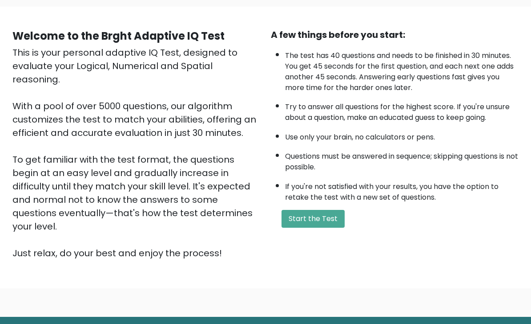
click at [76, 117] on div "This is your personal adaptive IQ Test, designed to evaluate your Logical, Nume…" at bounding box center [136, 153] width 248 height 214
click at [318, 227] on button "Start the Test" at bounding box center [313, 219] width 63 height 18
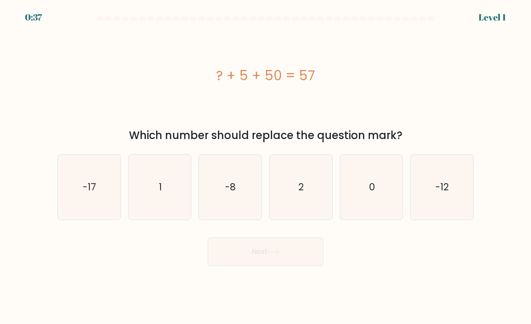
click at [298, 189] on icon "2" at bounding box center [301, 187] width 63 height 63
click at [266, 166] on input "d. 2" at bounding box center [266, 164] width 0 height 4
radio input "true"
click at [275, 254] on icon at bounding box center [274, 251] width 12 height 5
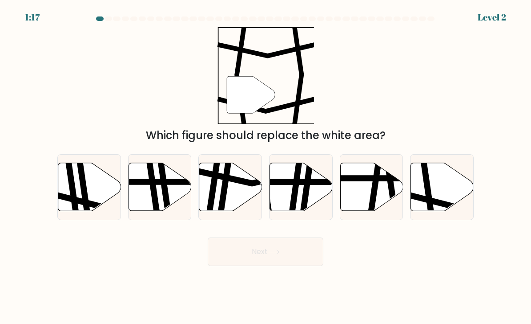
click at [446, 209] on icon at bounding box center [442, 187] width 63 height 48
click at [266, 166] on input "f." at bounding box center [266, 164] width 0 height 4
radio input "true"
click at [310, 261] on button "Next" at bounding box center [266, 251] width 116 height 28
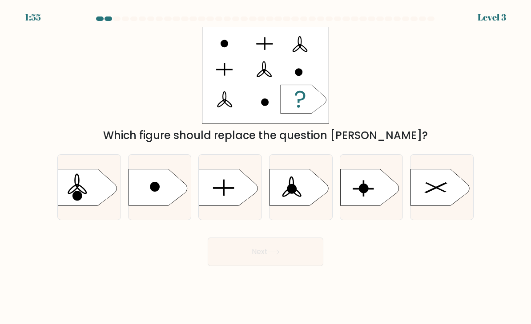
click at [227, 178] on icon at bounding box center [228, 187] width 59 height 36
click at [266, 166] on input "c." at bounding box center [266, 164] width 0 height 4
radio input "true"
click at [265, 253] on button "Next" at bounding box center [266, 251] width 116 height 28
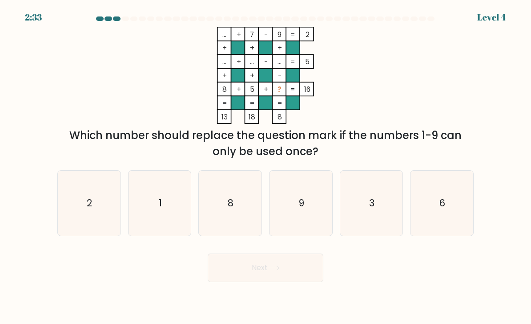
click at [388, 217] on icon "3" at bounding box center [371, 203] width 63 height 63
click at [266, 166] on input "e. 3" at bounding box center [266, 164] width 0 height 4
radio input "true"
click at [276, 270] on icon at bounding box center [274, 267] width 12 height 5
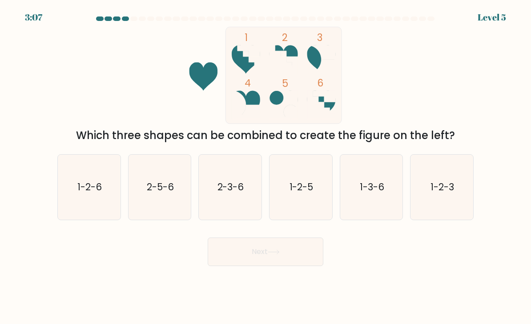
click at [229, 213] on icon "2-3-6" at bounding box center [230, 187] width 63 height 63
click at [266, 166] on input "c. 2-3-6" at bounding box center [266, 164] width 0 height 4
radio input "true"
click at [96, 187] on icon "1-2-6" at bounding box center [89, 187] width 63 height 63
click at [266, 166] on input "a. 1-2-6" at bounding box center [266, 164] width 0 height 4
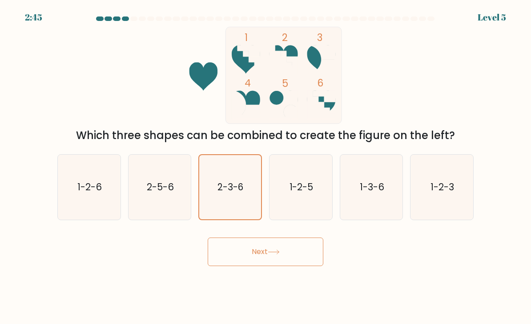
radio input "true"
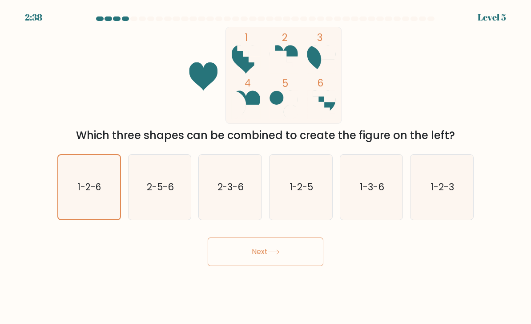
click at [275, 254] on icon at bounding box center [273, 252] width 11 height 4
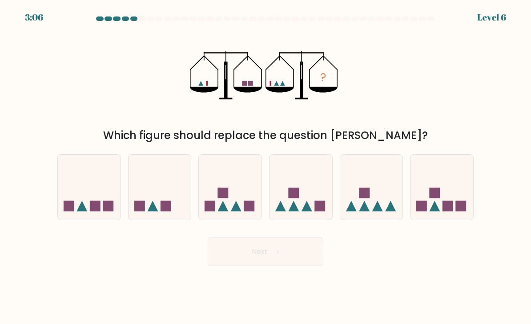
click at [152, 211] on icon at bounding box center [152, 206] width 11 height 11
click at [266, 166] on input "b." at bounding box center [266, 164] width 0 height 4
radio input "true"
click at [262, 260] on button "Next" at bounding box center [266, 251] width 116 height 28
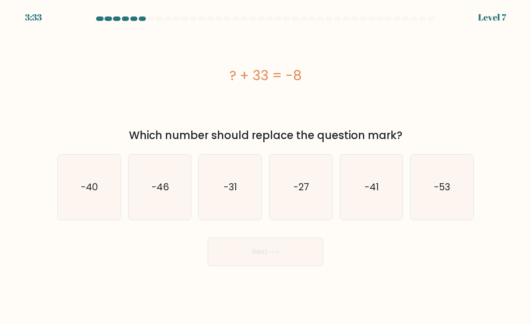
click at [360, 200] on icon "-41" at bounding box center [371, 187] width 63 height 63
click at [266, 166] on input "e. -41" at bounding box center [266, 164] width 0 height 4
radio input "true"
click at [284, 255] on button "Next" at bounding box center [266, 251] width 116 height 28
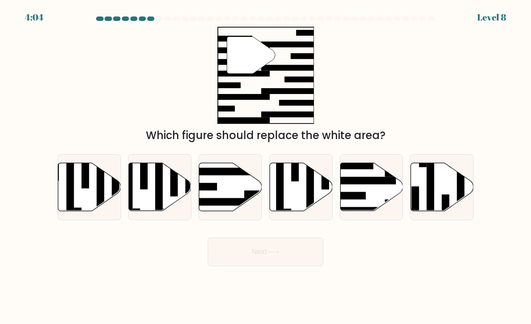
click at [235, 200] on icon at bounding box center [230, 187] width 63 height 48
click at [266, 166] on input "c." at bounding box center [266, 164] width 0 height 4
radio input "true"
click at [382, 197] on icon at bounding box center [371, 187] width 63 height 48
click at [266, 166] on input "e." at bounding box center [266, 164] width 0 height 4
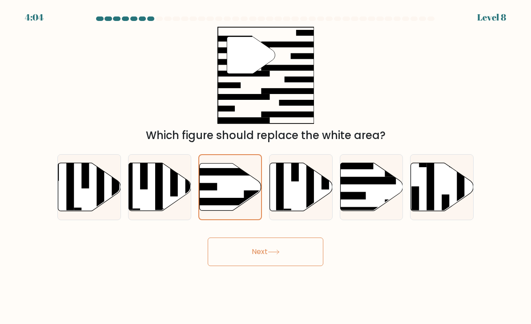
radio input "true"
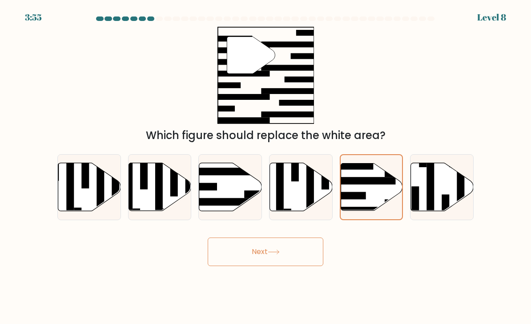
click at [423, 256] on div "Next" at bounding box center [265, 248] width 427 height 35
click at [279, 254] on button "Next" at bounding box center [266, 251] width 116 height 28
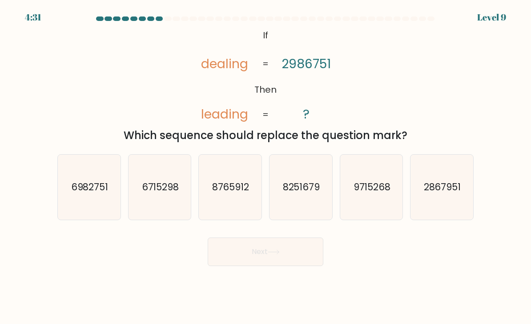
click at [79, 210] on icon "6982751" at bounding box center [89, 187] width 63 height 63
click at [266, 166] on input "a. 6982751" at bounding box center [266, 164] width 0 height 4
radio input "true"
click at [277, 266] on button "Next" at bounding box center [266, 251] width 116 height 28
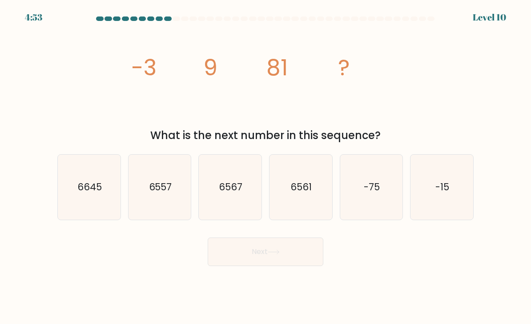
click at [313, 194] on icon "6561" at bounding box center [301, 187] width 63 height 63
click at [266, 166] on input "d. 6561" at bounding box center [266, 164] width 0 height 4
radio input "true"
click at [279, 254] on icon at bounding box center [274, 251] width 12 height 5
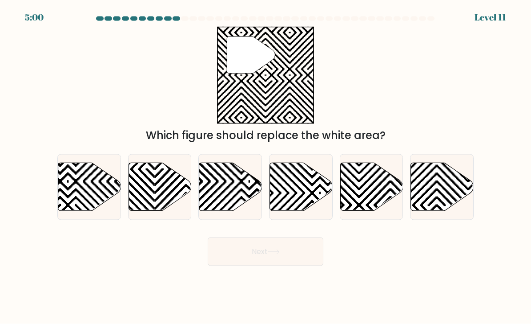
scroll to position [2, 0]
click at [372, 198] on icon at bounding box center [391, 213] width 126 height 126
click at [266, 166] on input "e." at bounding box center [266, 164] width 0 height 4
radio input "true"
click at [304, 266] on button "Next" at bounding box center [266, 251] width 116 height 28
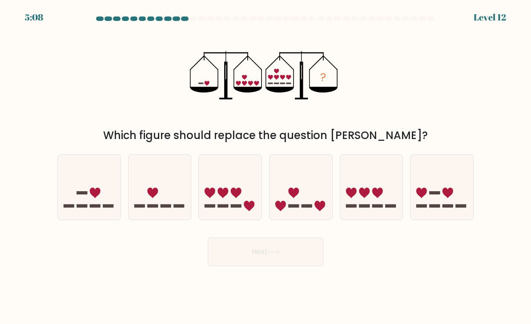
click at [83, 202] on icon at bounding box center [89, 187] width 63 height 52
click at [266, 166] on input "a." at bounding box center [266, 164] width 0 height 4
radio input "true"
click at [306, 264] on button "Next" at bounding box center [266, 251] width 116 height 28
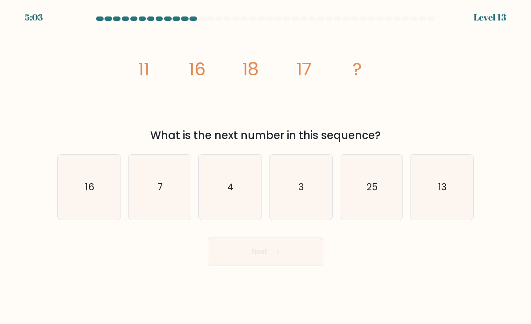
click at [393, 196] on icon "25" at bounding box center [371, 187] width 63 height 63
click at [266, 166] on input "e. 25" at bounding box center [266, 164] width 0 height 4
radio input "true"
click at [287, 266] on button "Next" at bounding box center [266, 251] width 116 height 28
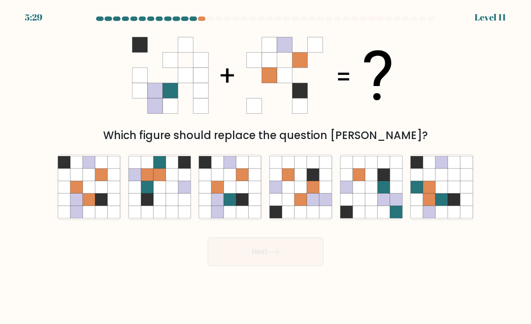
click at [231, 215] on icon at bounding box center [230, 212] width 12 height 12
click at [266, 166] on input "c." at bounding box center [266, 164] width 0 height 4
radio input "true"
click at [285, 266] on button "Next" at bounding box center [266, 251] width 116 height 28
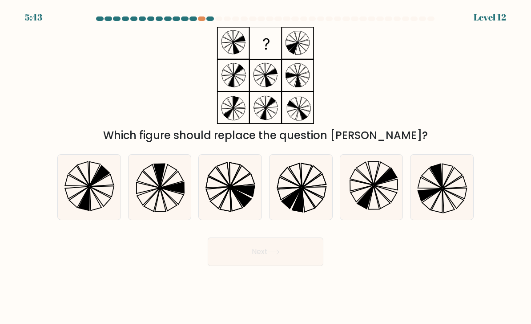
click at [252, 196] on icon at bounding box center [243, 191] width 24 height 11
click at [266, 166] on input "c." at bounding box center [266, 164] width 0 height 4
radio input "true"
click at [284, 237] on button "Next" at bounding box center [266, 251] width 116 height 28
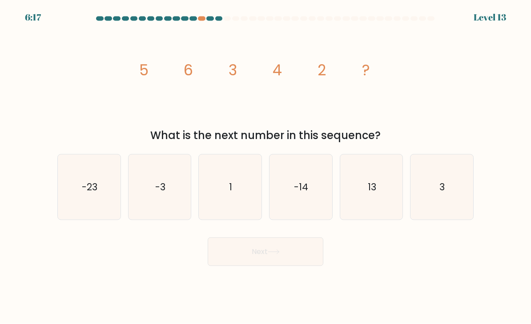
scroll to position [1, 0]
click at [213, 173] on icon "1" at bounding box center [230, 187] width 63 height 63
click at [266, 166] on input "c. 1" at bounding box center [266, 164] width 0 height 4
radio input "true"
click at [448, 193] on icon "3" at bounding box center [442, 187] width 63 height 63
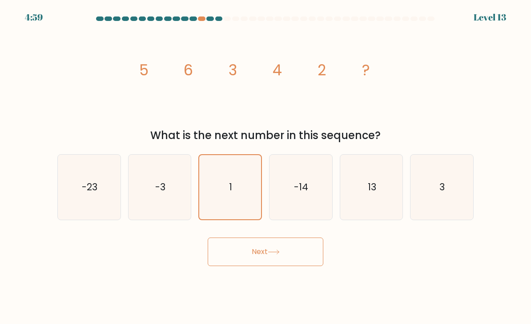
click at [266, 166] on input "f. 3" at bounding box center [266, 164] width 0 height 4
radio input "true"
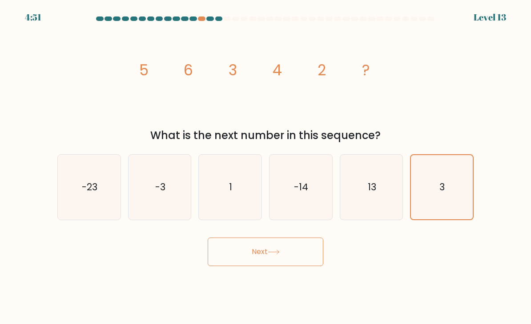
click at [299, 265] on button "Next" at bounding box center [266, 251] width 116 height 28
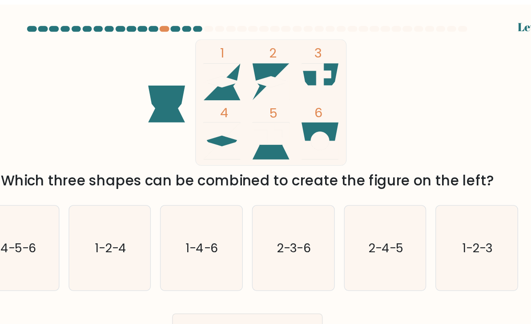
scroll to position [0, 0]
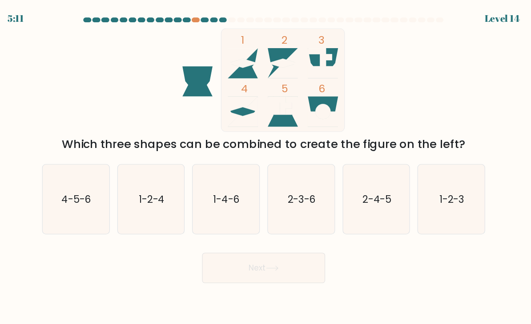
click at [155, 198] on icon "1-2-4" at bounding box center [160, 187] width 63 height 63
click at [266, 166] on input "b. 1-2-4" at bounding box center [266, 164] width 0 height 4
radio input "true"
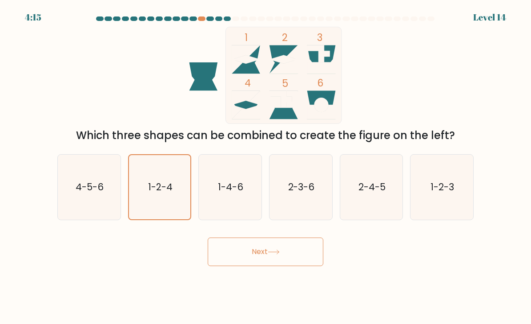
click at [293, 262] on button "Next" at bounding box center [266, 251] width 116 height 28
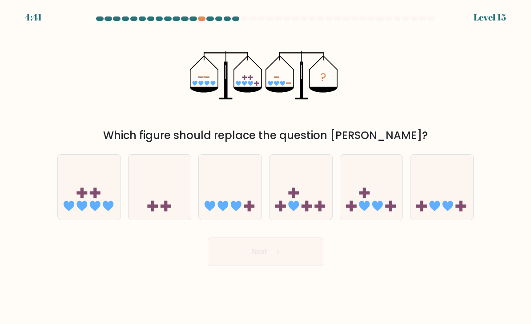
click at [159, 176] on icon at bounding box center [160, 187] width 63 height 52
click at [266, 166] on input "b." at bounding box center [266, 164] width 0 height 4
radio input "true"
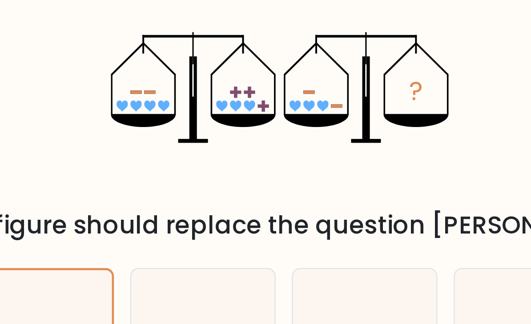
click at [190, 53] on icon "?" at bounding box center [266, 75] width 152 height 97
click at [280, 81] on icon at bounding box center [282, 83] width 5 height 5
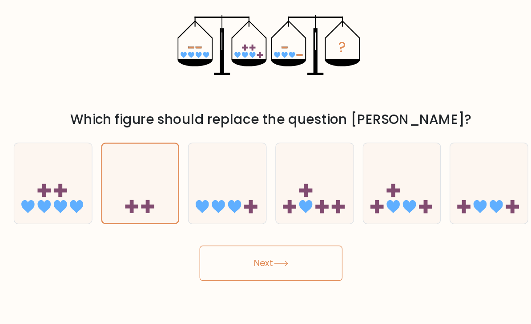
scroll to position [11, 0]
click at [340, 161] on icon at bounding box center [371, 187] width 63 height 52
click at [266, 162] on input "e." at bounding box center [266, 164] width 0 height 4
radio input "true"
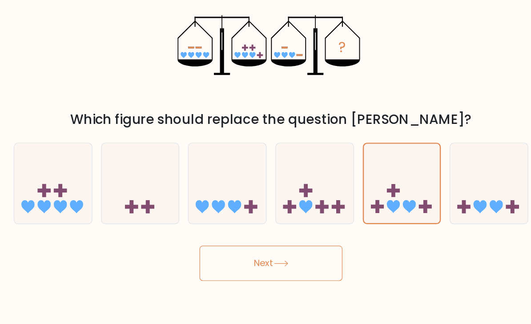
click at [280, 81] on icon at bounding box center [282, 83] width 5 height 5
click at [247, 37] on icon "?" at bounding box center [266, 75] width 152 height 97
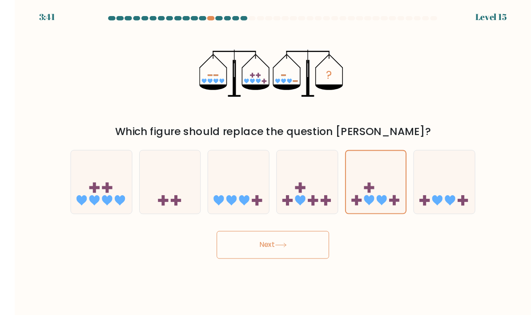
scroll to position [0, 0]
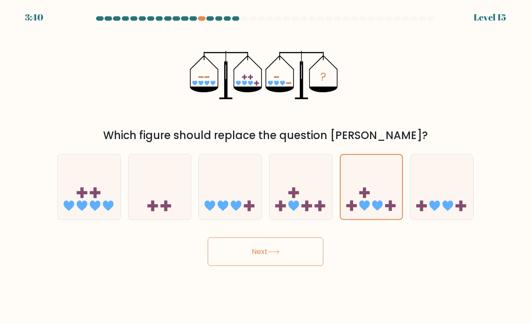
click at [295, 240] on button "Next" at bounding box center [266, 251] width 116 height 28
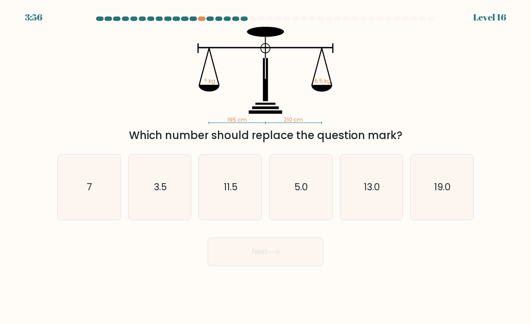
click at [62, 182] on icon "7" at bounding box center [89, 187] width 63 height 63
click at [266, 166] on input "a. 7" at bounding box center [266, 164] width 0 height 4
radio input "true"
click at [226, 251] on button "Next" at bounding box center [266, 251] width 116 height 28
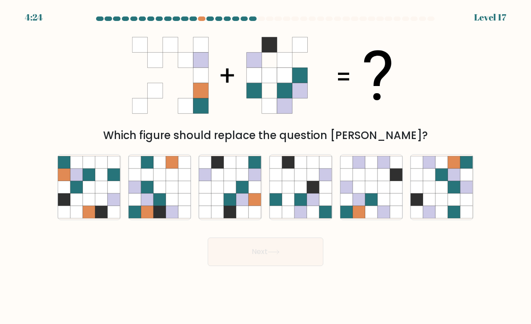
click at [247, 97] on icon at bounding box center [254, 90] width 15 height 15
click at [302, 82] on icon at bounding box center [299, 75] width 15 height 15
click at [205, 98] on icon at bounding box center [200, 90] width 15 height 15
click at [254, 63] on icon at bounding box center [254, 60] width 15 height 15
click at [312, 98] on icon at bounding box center [315, 90] width 15 height 15
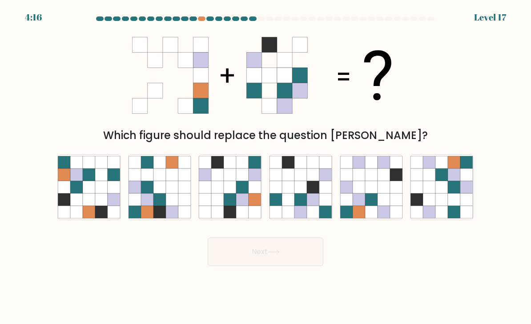
click at [350, 168] on icon at bounding box center [346, 162] width 12 height 12
click at [266, 166] on input "e." at bounding box center [266, 164] width 0 height 4
radio input "true"
click at [460, 214] on icon at bounding box center [455, 212] width 12 height 12
click at [266, 166] on input "f." at bounding box center [266, 164] width 0 height 4
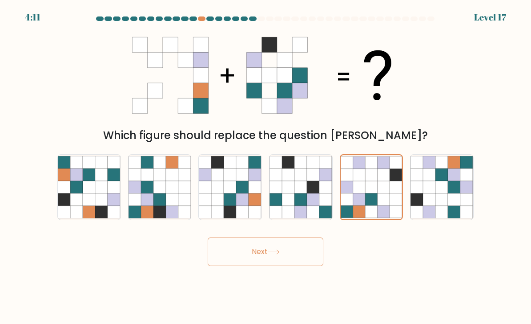
radio input "true"
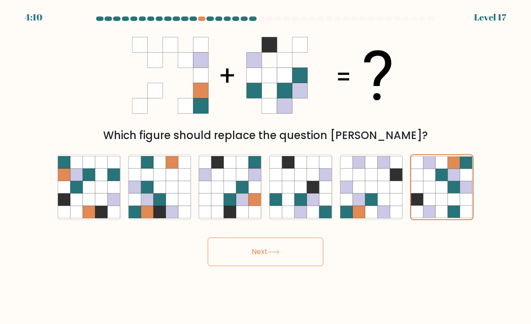
click at [297, 261] on button "Next" at bounding box center [266, 251] width 116 height 28
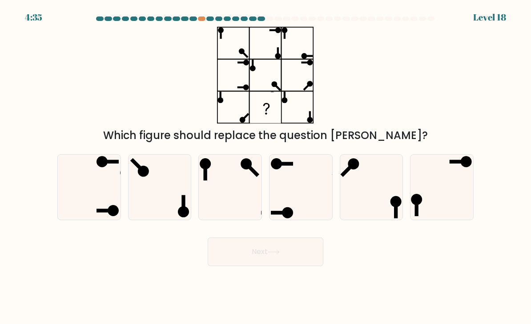
click at [103, 187] on icon at bounding box center [89, 187] width 63 height 63
click at [266, 166] on input "a." at bounding box center [266, 164] width 0 height 4
radio input "true"
click at [270, 254] on icon at bounding box center [274, 251] width 12 height 5
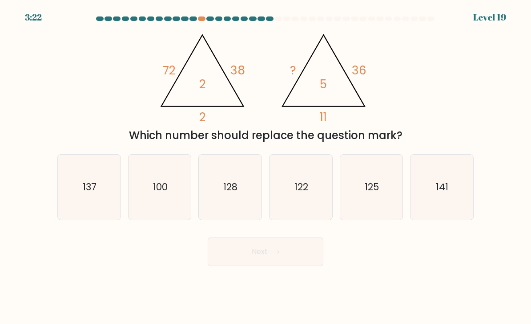
click at [373, 193] on text "125" at bounding box center [372, 186] width 14 height 13
click at [266, 166] on input "e. 125" at bounding box center [266, 164] width 0 height 4
radio input "true"
click at [290, 257] on button "Next" at bounding box center [266, 251] width 116 height 28
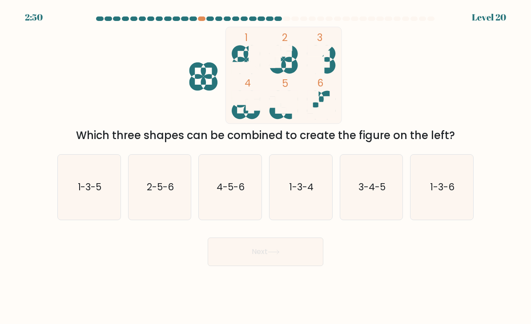
click at [336, 54] on icon at bounding box center [322, 59] width 28 height 28
click at [317, 198] on icon "1-3-4" at bounding box center [301, 187] width 63 height 63
click at [266, 166] on input "d. 1-3-4" at bounding box center [266, 164] width 0 height 4
radio input "true"
click at [279, 266] on button "Next" at bounding box center [266, 251] width 116 height 28
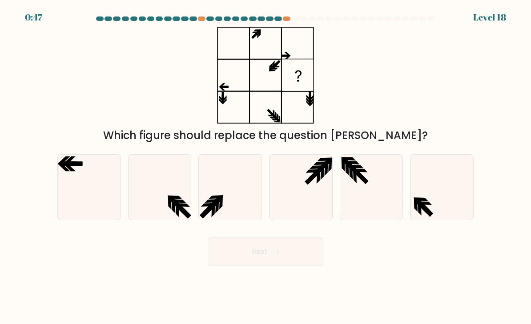
click at [450, 198] on icon at bounding box center [442, 187] width 63 height 63
click at [266, 166] on input "f." at bounding box center [266, 164] width 0 height 4
radio input "true"
click at [49, 204] on form at bounding box center [265, 140] width 531 height 249
click at [89, 205] on icon at bounding box center [89, 187] width 63 height 63
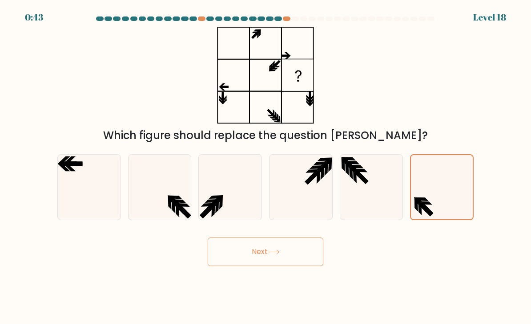
click at [266, 166] on input "a." at bounding box center [266, 164] width 0 height 4
radio input "true"
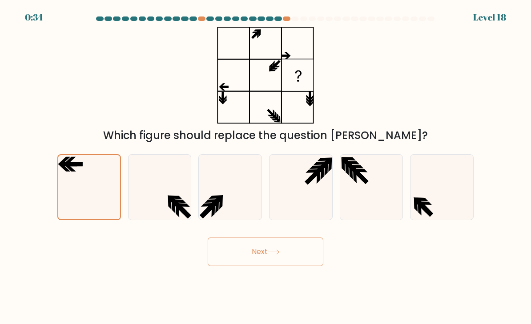
click at [291, 258] on button "Next" at bounding box center [266, 251] width 116 height 28
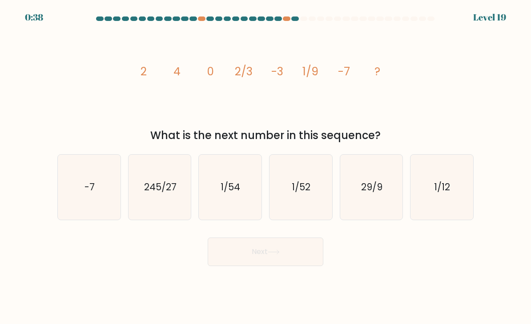
click at [182, 202] on icon "245/27" at bounding box center [160, 187] width 63 height 63
click at [266, 166] on input "b. 245/27" at bounding box center [266, 164] width 0 height 4
radio input "true"
click at [438, 210] on icon "1/12" at bounding box center [442, 187] width 63 height 63
click at [266, 166] on input "f. 1/12" at bounding box center [266, 164] width 0 height 4
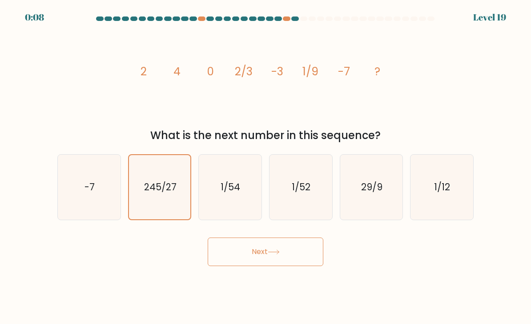
radio input "true"
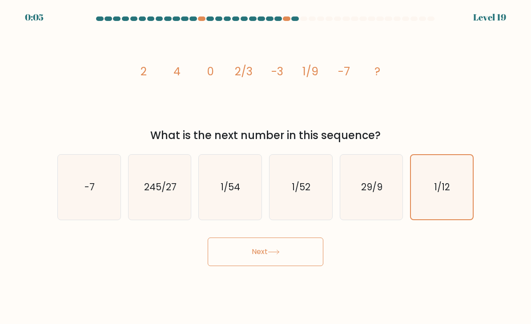
click at [292, 262] on button "Next" at bounding box center [266, 251] width 116 height 28
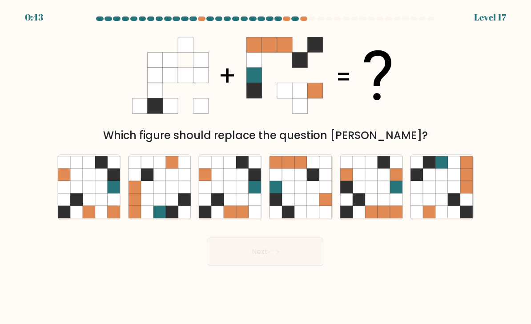
click at [234, 206] on icon at bounding box center [230, 199] width 12 height 12
click at [266, 166] on input "c." at bounding box center [266, 164] width 0 height 4
radio input "true"
click at [178, 193] on icon at bounding box center [172, 187] width 12 height 12
click at [266, 166] on input "b." at bounding box center [266, 164] width 0 height 4
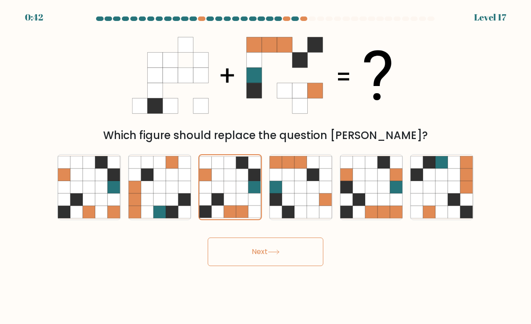
radio input "true"
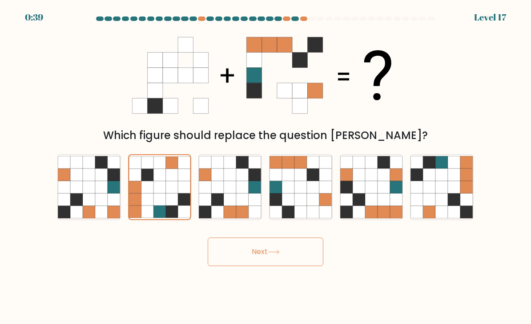
click at [102, 206] on icon at bounding box center [101, 199] width 12 height 12
click at [266, 166] on input "a." at bounding box center [266, 164] width 0 height 4
radio input "true"
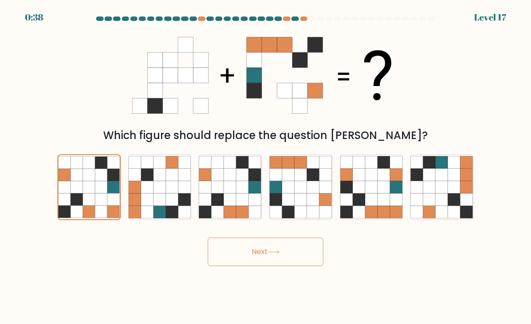
click at [315, 181] on icon at bounding box center [313, 174] width 12 height 12
click at [266, 166] on input "d." at bounding box center [266, 164] width 0 height 4
radio input "true"
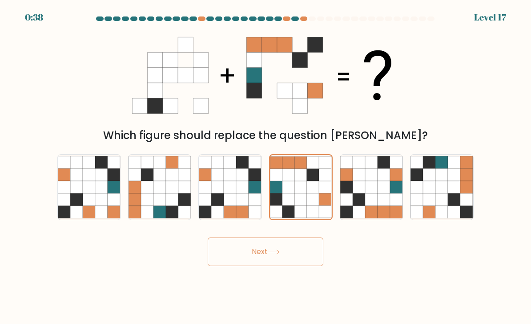
click at [171, 193] on icon at bounding box center [172, 187] width 12 height 12
click at [266, 166] on input "b." at bounding box center [266, 164] width 0 height 4
radio input "true"
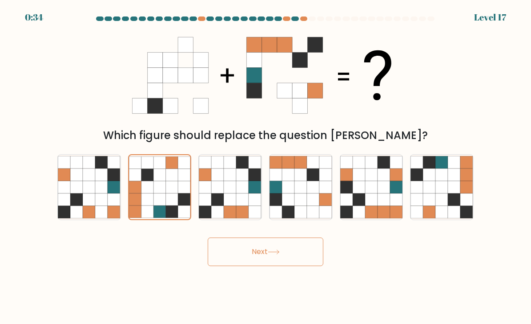
click at [440, 218] on icon at bounding box center [442, 212] width 12 height 12
click at [266, 166] on input "f." at bounding box center [266, 164] width 0 height 4
radio input "true"
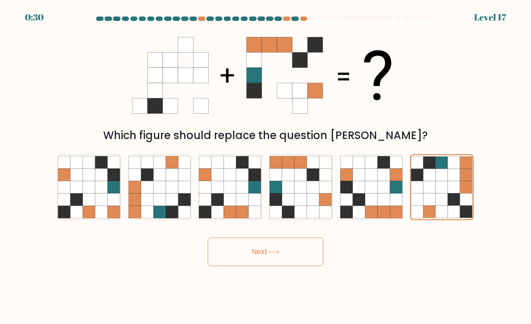
click at [308, 261] on button "Next" at bounding box center [266, 251] width 116 height 28
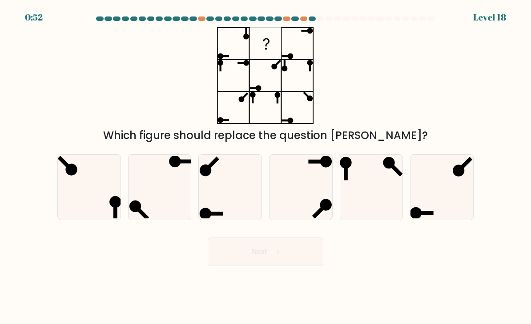
click at [377, 198] on icon at bounding box center [371, 187] width 63 height 63
click at [266, 166] on input "e." at bounding box center [266, 164] width 0 height 4
radio input "true"
click at [101, 219] on icon at bounding box center [89, 187] width 63 height 63
click at [266, 166] on input "a." at bounding box center [266, 164] width 0 height 4
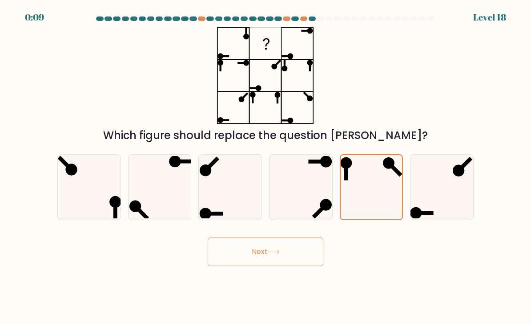
radio input "true"
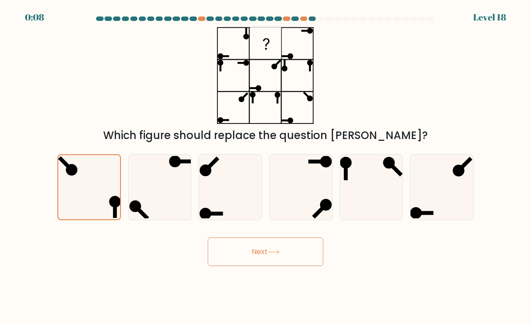
click at [257, 265] on button "Next" at bounding box center [266, 251] width 116 height 28
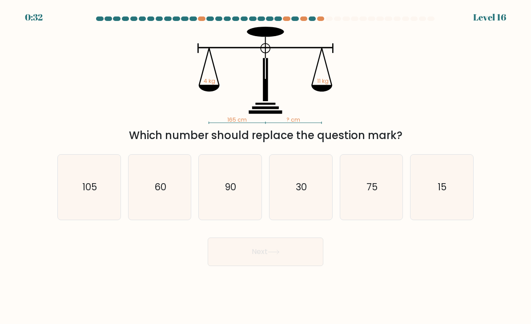
click at [159, 192] on text "60" at bounding box center [160, 186] width 12 height 13
click at [266, 166] on input "b. 60" at bounding box center [266, 164] width 0 height 4
radio input "true"
click at [263, 257] on button "Next" at bounding box center [266, 251] width 116 height 28
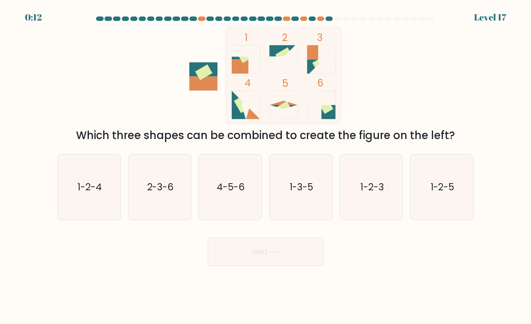
click at [411, 215] on icon "1-2-5" at bounding box center [442, 187] width 63 height 63
click at [266, 166] on input "f. 1-2-5" at bounding box center [266, 164] width 0 height 4
radio input "true"
click at [373, 207] on icon "1-2-3" at bounding box center [371, 187] width 63 height 63
click at [266, 166] on input "e. 1-2-3" at bounding box center [266, 164] width 0 height 4
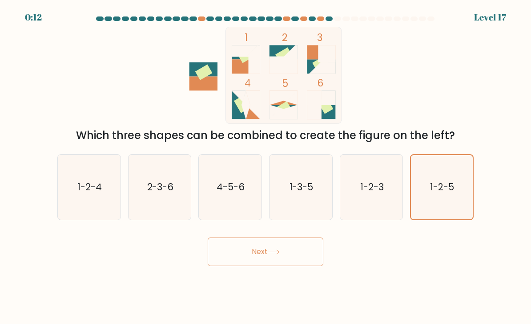
radio input "true"
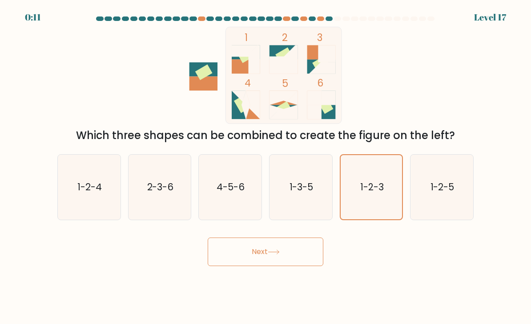
click at [288, 258] on button "Next" at bounding box center [266, 251] width 116 height 28
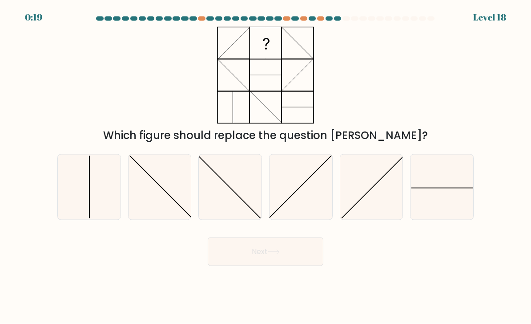
scroll to position [3, 0]
click at [154, 200] on icon at bounding box center [160, 187] width 63 height 63
click at [266, 166] on input "b." at bounding box center [266, 164] width 0 height 4
radio input "true"
click at [312, 204] on icon at bounding box center [301, 187] width 63 height 63
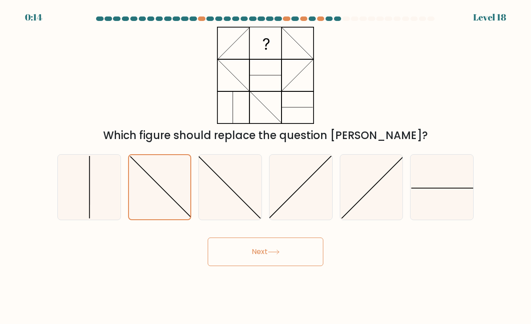
click at [266, 166] on input "d." at bounding box center [266, 164] width 0 height 4
radio input "true"
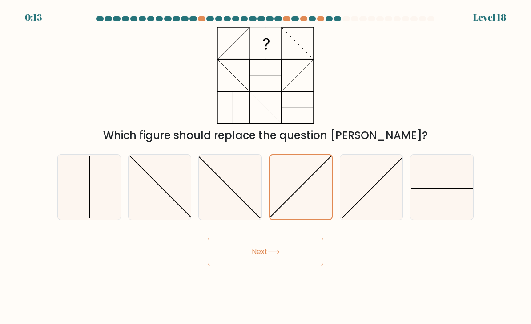
click at [302, 210] on icon at bounding box center [301, 187] width 62 height 62
click at [266, 166] on input "d." at bounding box center [266, 164] width 0 height 4
click at [310, 206] on icon at bounding box center [301, 187] width 62 height 62
click at [266, 166] on input "d." at bounding box center [266, 164] width 0 height 4
click at [371, 213] on icon at bounding box center [371, 187] width 63 height 63
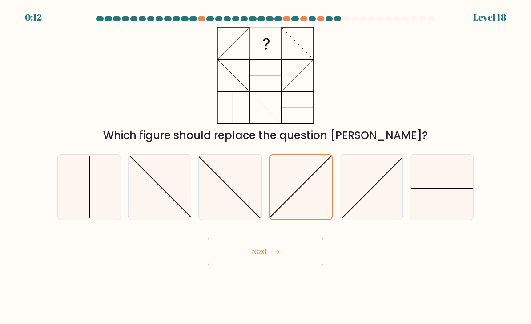
click at [266, 166] on input "e." at bounding box center [266, 164] width 0 height 4
radio input "true"
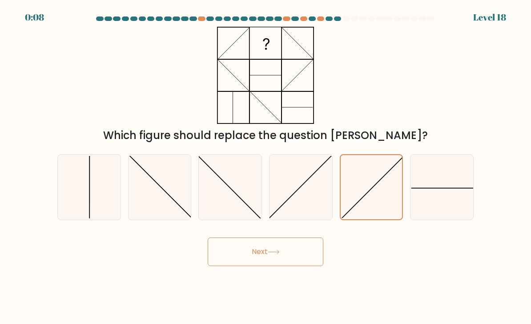
click at [154, 205] on icon at bounding box center [160, 187] width 63 height 63
click at [266, 166] on input "b." at bounding box center [266, 164] width 0 height 4
radio input "true"
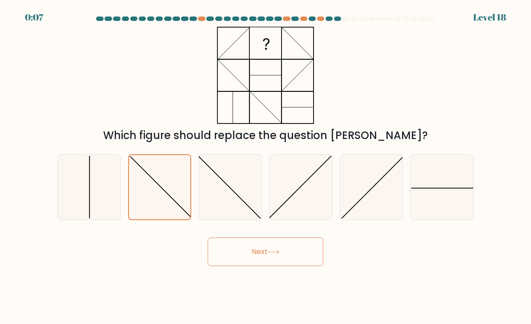
click at [254, 262] on button "Next" at bounding box center [266, 251] width 116 height 28
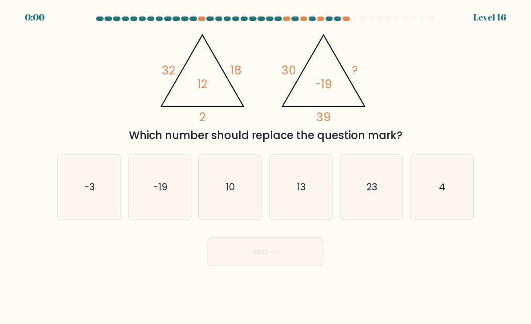
click at [254, 208] on icon "10" at bounding box center [230, 187] width 63 height 63
click at [266, 166] on input "c. 10" at bounding box center [266, 164] width 0 height 4
radio input "true"
click at [363, 194] on icon "23" at bounding box center [371, 187] width 63 height 63
click at [266, 166] on input "e. 23" at bounding box center [266, 164] width 0 height 4
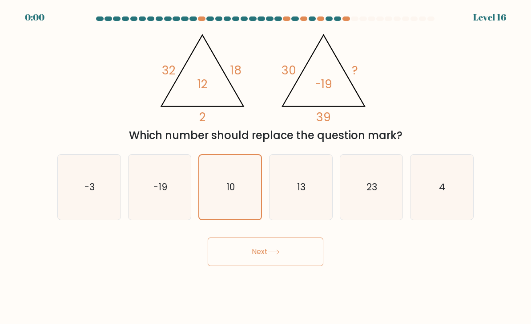
radio input "true"
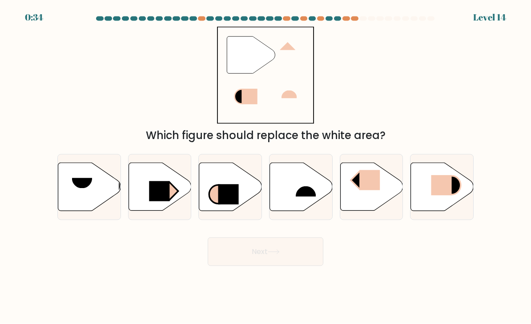
scroll to position [10, 0]
click at [381, 201] on icon at bounding box center [371, 187] width 63 height 48
click at [266, 166] on input "e." at bounding box center [266, 164] width 0 height 4
radio input "true"
click at [297, 245] on button "Next" at bounding box center [266, 251] width 116 height 28
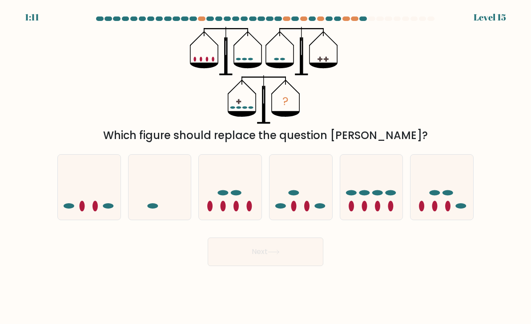
scroll to position [0, 0]
click at [459, 208] on icon at bounding box center [442, 187] width 63 height 52
click at [266, 166] on input "f." at bounding box center [266, 164] width 0 height 4
radio input "true"
click at [379, 207] on icon at bounding box center [371, 187] width 63 height 52
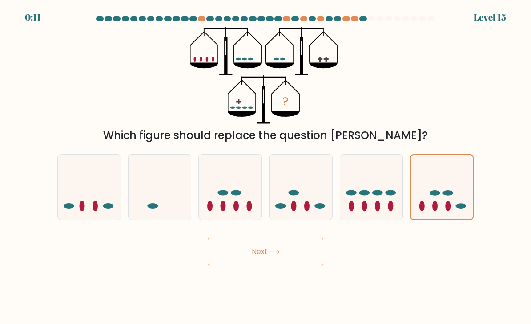
click at [266, 166] on input "e." at bounding box center [266, 164] width 0 height 4
radio input "true"
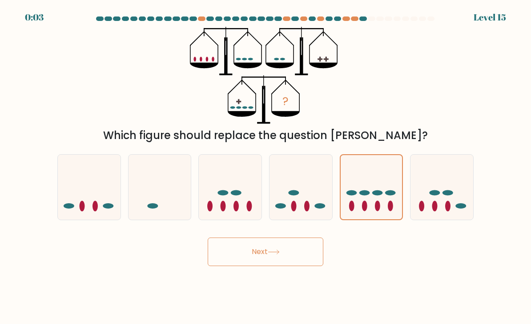
click at [444, 195] on ellipse at bounding box center [448, 192] width 11 height 5
click at [266, 166] on input "f." at bounding box center [266, 164] width 0 height 4
radio input "true"
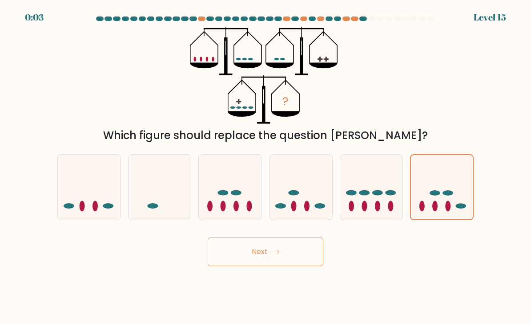
click at [294, 254] on button "Next" at bounding box center [266, 251] width 116 height 28
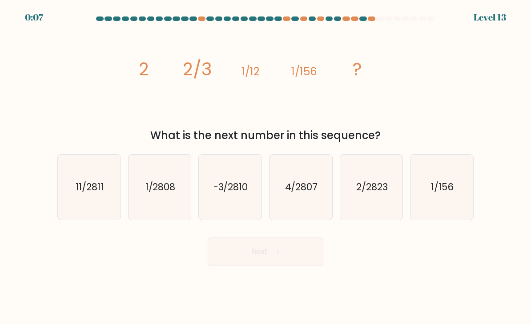
click at [228, 192] on text "-3/2810" at bounding box center [231, 186] width 35 height 13
click at [266, 166] on input "c. -3/2810" at bounding box center [266, 164] width 0 height 4
radio input "true"
click at [258, 260] on button "Next" at bounding box center [266, 251] width 116 height 28
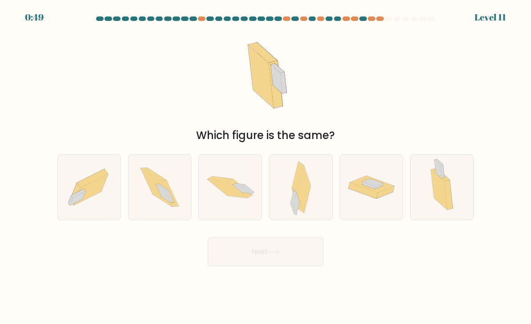
click at [231, 198] on icon at bounding box center [228, 188] width 40 height 19
click at [266, 166] on input "c." at bounding box center [266, 164] width 0 height 4
radio input "true"
click at [246, 266] on button "Next" at bounding box center [266, 251] width 116 height 28
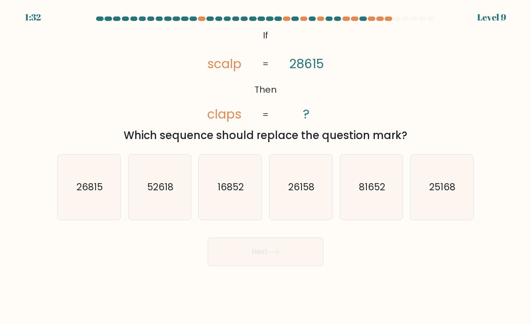
click at [291, 193] on text "26158" at bounding box center [301, 186] width 26 height 13
click at [266, 166] on input "d. 26158" at bounding box center [266, 164] width 0 height 4
radio input "true"
click at [284, 266] on button "Next" at bounding box center [266, 251] width 116 height 28
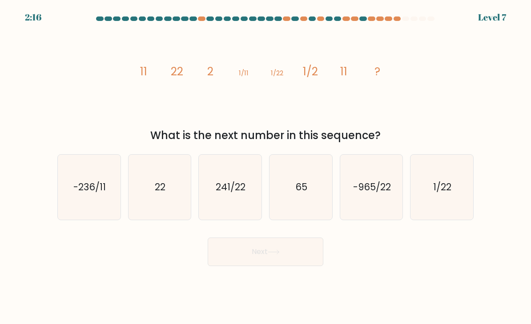
click at [211, 181] on icon "241/22" at bounding box center [230, 187] width 63 height 63
click at [266, 166] on input "c. 241/22" at bounding box center [266, 164] width 0 height 4
radio input "true"
click at [246, 257] on button "Next" at bounding box center [266, 251] width 116 height 28
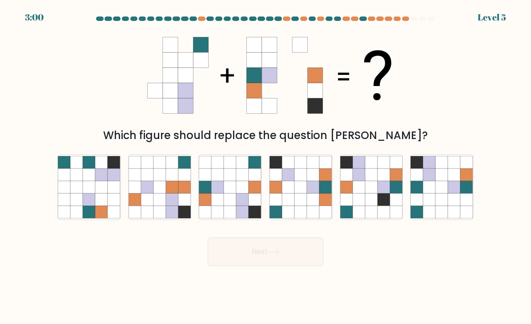
click at [271, 205] on icon at bounding box center [276, 199] width 12 height 12
click at [266, 166] on input "d." at bounding box center [266, 164] width 0 height 4
radio input "true"
click at [273, 257] on button "Next" at bounding box center [266, 251] width 116 height 28
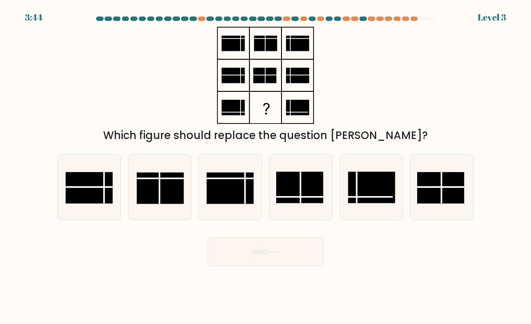
click at [231, 196] on rect at bounding box center [230, 188] width 47 height 32
click at [266, 166] on input "c." at bounding box center [266, 164] width 0 height 4
radio input "true"
click at [243, 259] on button "Next" at bounding box center [266, 251] width 116 height 28
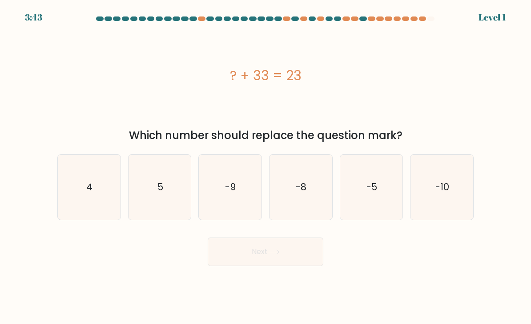
click at [285, 203] on icon "-8" at bounding box center [301, 187] width 63 height 63
click at [266, 166] on input "d. -8" at bounding box center [266, 164] width 0 height 4
radio input "true"
click at [271, 280] on body "4:27 Level 1 a." at bounding box center [265, 162] width 531 height 324
click at [278, 266] on button "Next" at bounding box center [266, 251] width 116 height 28
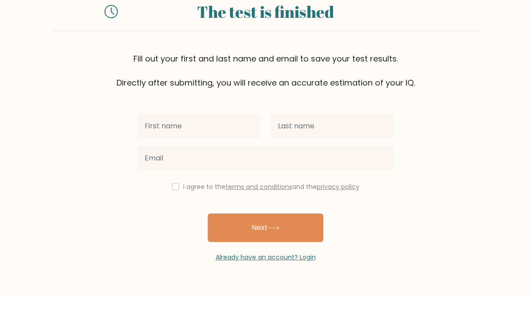
click at [469, 82] on div "Fill out your first and last name and email to save your test results. Directly…" at bounding box center [265, 100] width 427 height 36
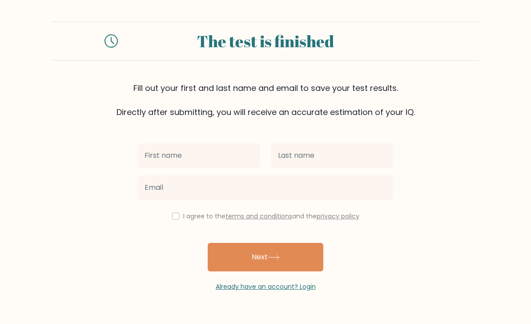
click at [299, 282] on link "Already have an account? Login" at bounding box center [266, 286] width 100 height 9
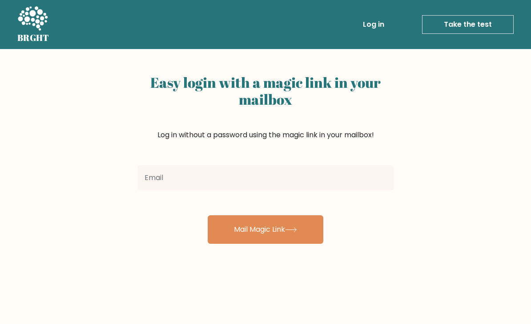
click at [468, 24] on link "Take the test" at bounding box center [468, 24] width 92 height 19
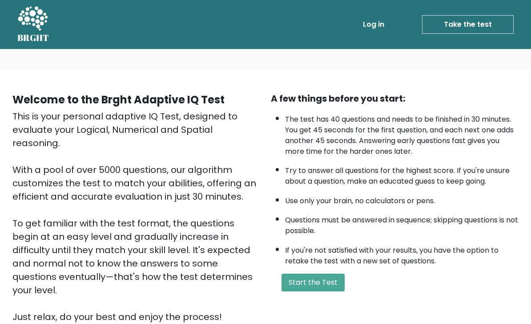
click at [314, 290] on button "Start the Test" at bounding box center [313, 282] width 63 height 18
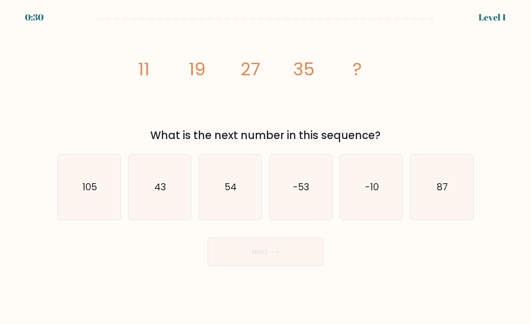
click at [153, 200] on icon "43" at bounding box center [160, 187] width 63 height 63
click at [266, 166] on input "b. 43" at bounding box center [266, 164] width 0 height 4
radio input "true"
click at [233, 259] on button "Next" at bounding box center [266, 251] width 116 height 28
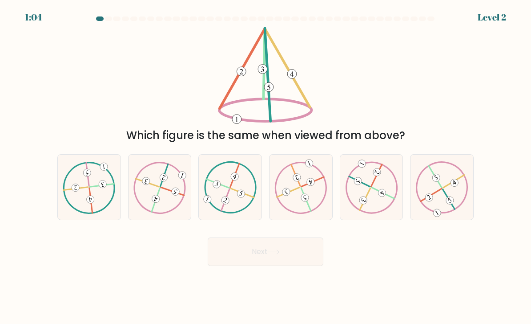
click at [451, 200] on icon at bounding box center [442, 187] width 53 height 52
click at [266, 166] on input "f." at bounding box center [266, 164] width 0 height 4
radio input "true"
click at [284, 258] on button "Next" at bounding box center [266, 251] width 116 height 28
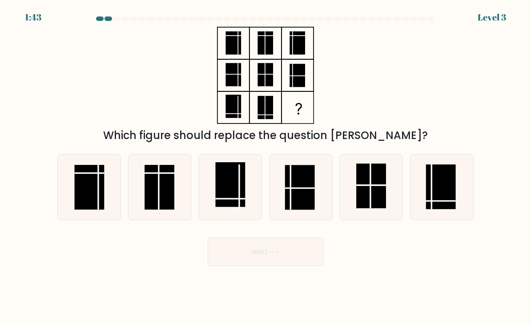
click at [243, 207] on rect at bounding box center [231, 184] width 30 height 45
click at [266, 166] on input "c." at bounding box center [266, 164] width 0 height 4
radio input "true"
click at [239, 254] on button "Next" at bounding box center [266, 251] width 116 height 28
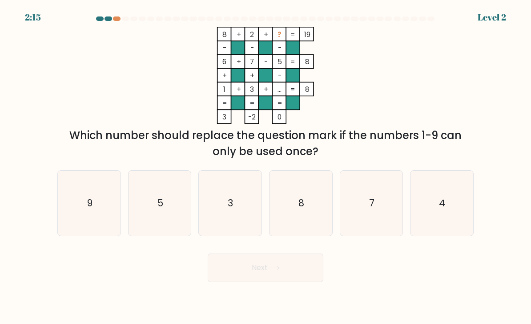
click at [100, 220] on icon "9" at bounding box center [89, 203] width 63 height 63
click at [266, 166] on input "a. 9" at bounding box center [266, 164] width 0 height 4
radio input "true"
click at [253, 275] on button "Next" at bounding box center [266, 267] width 116 height 28
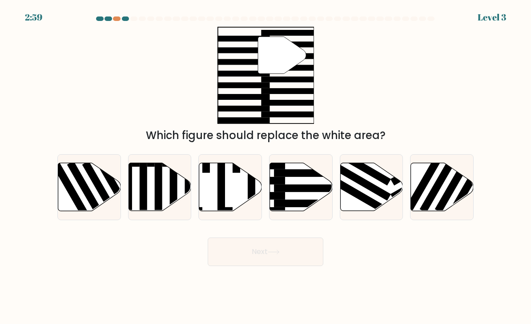
click at [225, 220] on div at bounding box center [230, 187] width 64 height 66
click at [266, 166] on input "c." at bounding box center [266, 164] width 0 height 4
radio input "true"
click at [258, 253] on button "Next" at bounding box center [266, 251] width 116 height 28
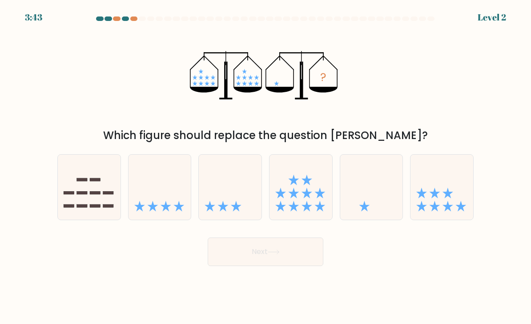
click at [441, 209] on icon at bounding box center [442, 187] width 63 height 52
click at [266, 166] on input "f." at bounding box center [266, 164] width 0 height 4
radio input "true"
click at [276, 253] on button "Next" at bounding box center [266, 251] width 116 height 28
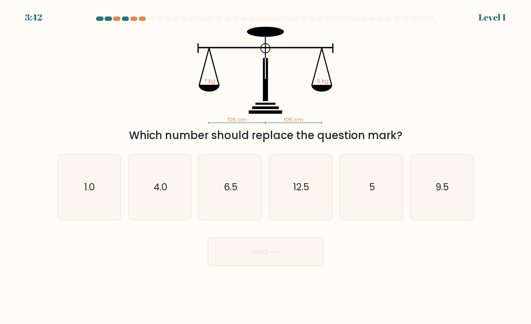
click at [447, 190] on text "9.5" at bounding box center [442, 186] width 13 height 13
click at [266, 166] on input "f. 9.5" at bounding box center [266, 164] width 0 height 4
radio input "true"
click at [261, 261] on button "Next" at bounding box center [266, 251] width 116 height 28
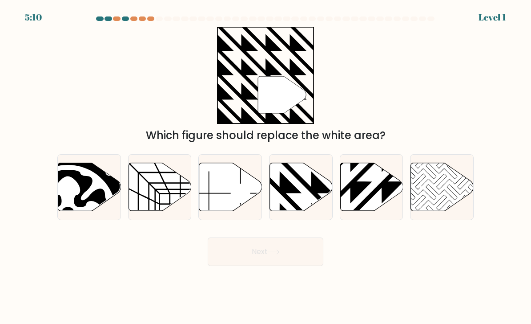
click at [254, 264] on button "Next" at bounding box center [266, 251] width 116 height 28
click at [445, 190] on icon at bounding box center [442, 187] width 63 height 48
click at [266, 166] on input "f." at bounding box center [266, 164] width 0 height 4
radio input "true"
click at [259, 263] on button "Next" at bounding box center [266, 251] width 116 height 28
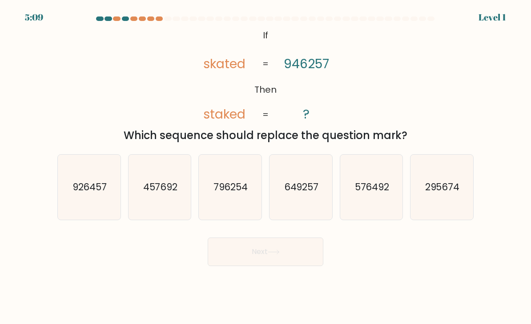
click at [449, 186] on icon "295674" at bounding box center [442, 187] width 63 height 63
click at [266, 166] on input "f. 295674" at bounding box center [266, 164] width 0 height 4
radio input "true"
click at [257, 262] on button "Next" at bounding box center [266, 251] width 116 height 28
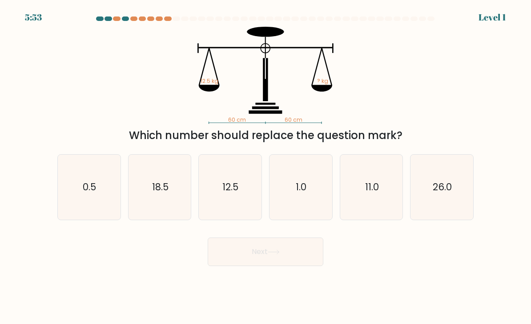
click at [452, 187] on icon "26.0" at bounding box center [442, 187] width 63 height 63
click at [266, 166] on input "f. 26.0" at bounding box center [266, 164] width 0 height 4
radio input "true"
click at [255, 259] on button "Next" at bounding box center [266, 251] width 116 height 28
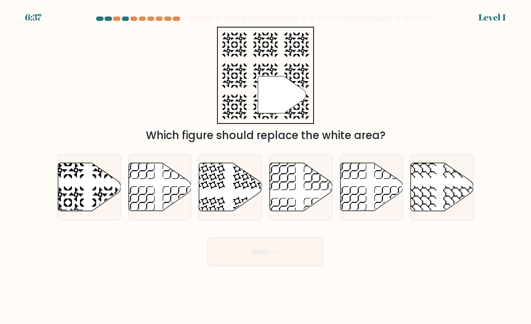
click at [454, 187] on icon at bounding box center [442, 187] width 63 height 48
click at [266, 166] on input "f." at bounding box center [266, 164] width 0 height 4
radio input "true"
click at [257, 260] on button "Next" at bounding box center [266, 251] width 116 height 28
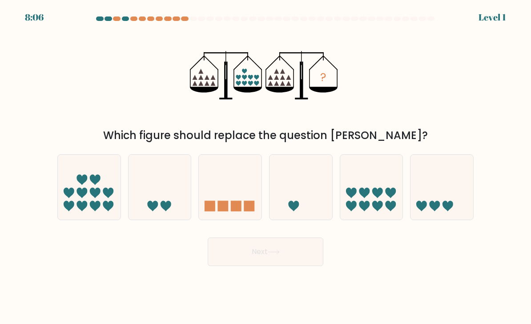
click at [255, 258] on button "Next" at bounding box center [266, 251] width 116 height 28
click at [253, 259] on button "Next" at bounding box center [266, 251] width 116 height 28
click at [252, 259] on button "Next" at bounding box center [266, 251] width 116 height 28
click at [450, 190] on icon at bounding box center [442, 187] width 63 height 52
click at [266, 166] on input "f." at bounding box center [266, 164] width 0 height 4
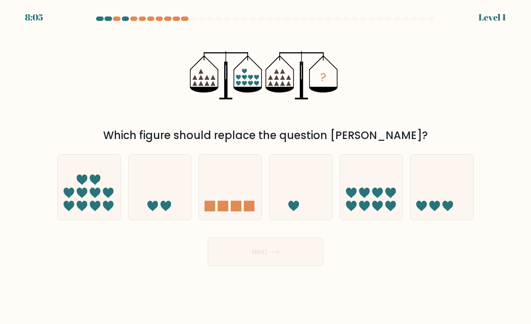
radio input "true"
click at [453, 190] on icon at bounding box center [442, 187] width 62 height 51
click at [266, 166] on input "f." at bounding box center [266, 164] width 0 height 4
click at [452, 191] on icon at bounding box center [442, 187] width 62 height 51
click at [266, 166] on input "f." at bounding box center [266, 164] width 0 height 4
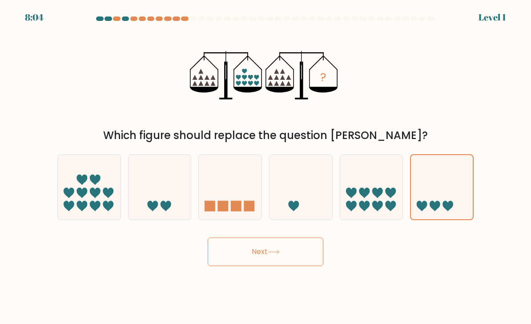
click at [452, 192] on icon at bounding box center [442, 187] width 62 height 51
click at [266, 166] on input "f." at bounding box center [266, 164] width 0 height 4
click at [451, 192] on icon at bounding box center [442, 187] width 62 height 51
click at [266, 166] on input "f." at bounding box center [266, 164] width 0 height 4
click at [482, 188] on form at bounding box center [265, 140] width 531 height 249
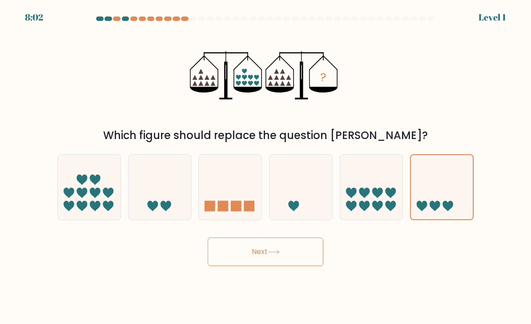
click at [262, 259] on button "Next" at bounding box center [266, 251] width 116 height 28
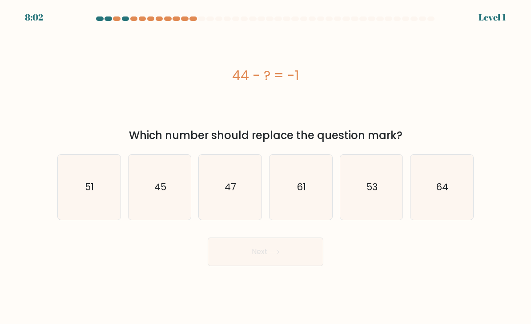
click at [451, 192] on icon "64" at bounding box center [442, 187] width 63 height 63
click at [266, 166] on input "f. 64" at bounding box center [266, 164] width 0 height 4
radio input "true"
click at [338, 195] on div "e. 53" at bounding box center [371, 187] width 71 height 66
click at [287, 257] on button "Next" at bounding box center [266, 251] width 116 height 28
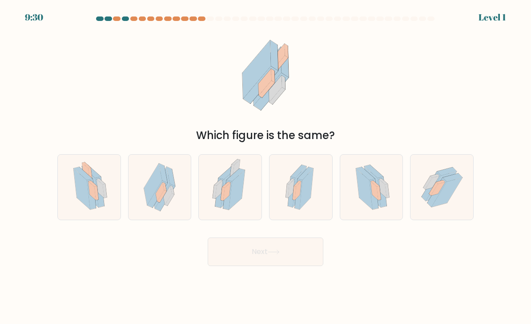
click at [299, 200] on icon at bounding box center [298, 190] width 6 height 19
click at [266, 166] on input "d." at bounding box center [266, 164] width 0 height 4
radio input "true"
click at [288, 263] on button "Next" at bounding box center [266, 251] width 116 height 28
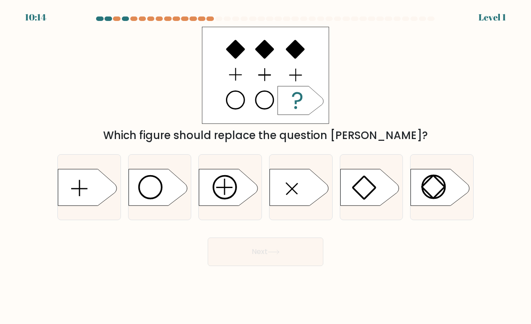
click at [220, 204] on icon at bounding box center [228, 187] width 59 height 36
click at [266, 166] on input "c." at bounding box center [266, 164] width 0 height 4
radio input "true"
click at [248, 262] on button "Next" at bounding box center [266, 251] width 116 height 28
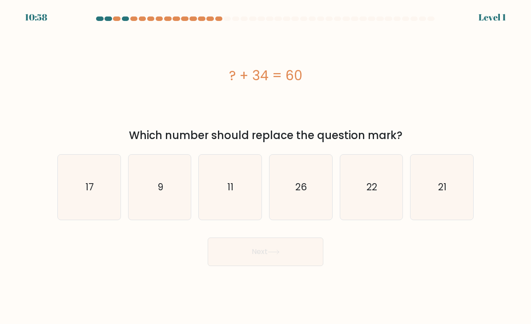
click at [453, 196] on icon "21" at bounding box center [442, 187] width 63 height 63
click at [266, 166] on input "f. 21" at bounding box center [266, 164] width 0 height 4
radio input "true"
click at [251, 258] on button "Next" at bounding box center [266, 251] width 116 height 28
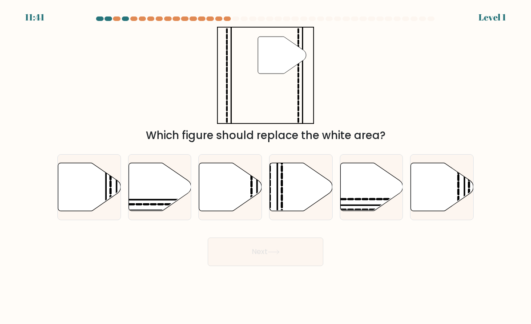
click at [234, 260] on button "Next" at bounding box center [266, 251] width 116 height 28
click at [457, 197] on icon at bounding box center [442, 187] width 63 height 48
click at [266, 166] on input "f." at bounding box center [266, 164] width 0 height 4
radio input "true"
click at [473, 193] on div at bounding box center [442, 187] width 64 height 66
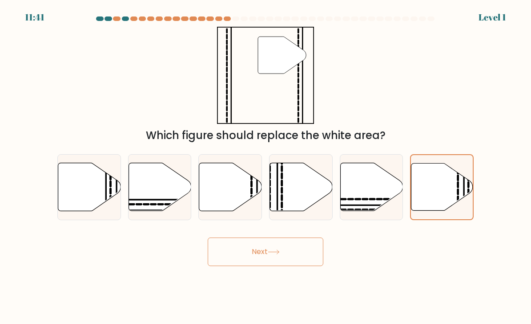
click at [266, 166] on input "f." at bounding box center [266, 164] width 0 height 4
click at [174, 195] on icon at bounding box center [160, 187] width 63 height 48
click at [266, 166] on input "b." at bounding box center [266, 164] width 0 height 4
radio input "true"
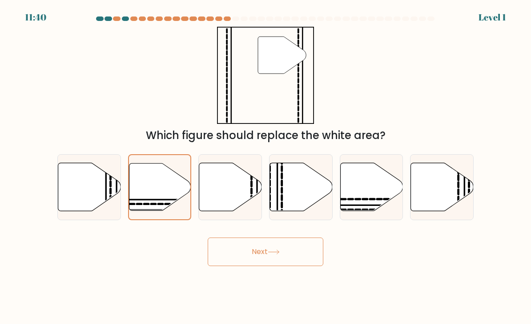
click at [267, 248] on button "Next" at bounding box center [266, 251] width 116 height 28
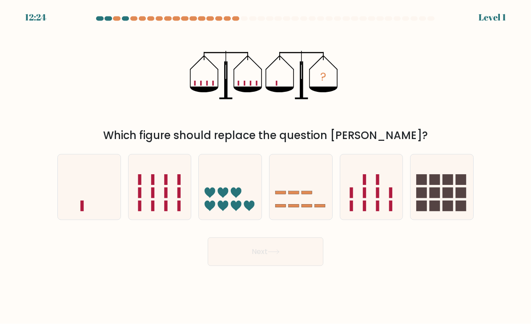
scroll to position [3, 0]
click at [470, 198] on icon at bounding box center [442, 187] width 63 height 52
click at [266, 166] on input "f." at bounding box center [266, 164] width 0 height 4
radio input "true"
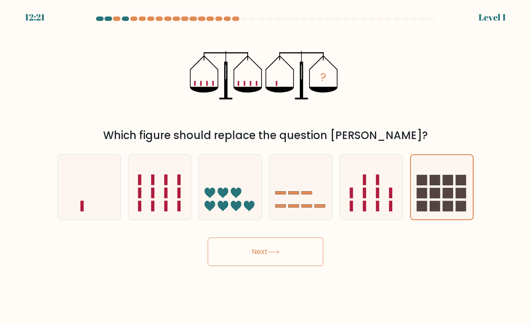
click at [109, 206] on icon at bounding box center [89, 187] width 63 height 52
click at [266, 166] on input "a." at bounding box center [266, 164] width 0 height 4
radio input "true"
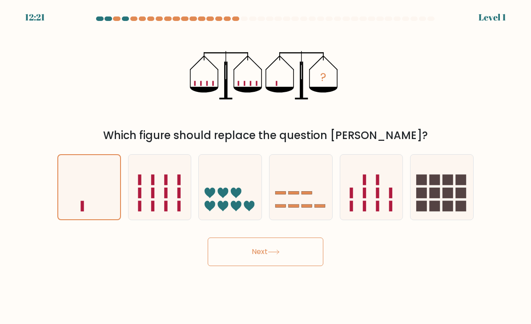
click at [260, 266] on button "Next" at bounding box center [266, 251] width 116 height 28
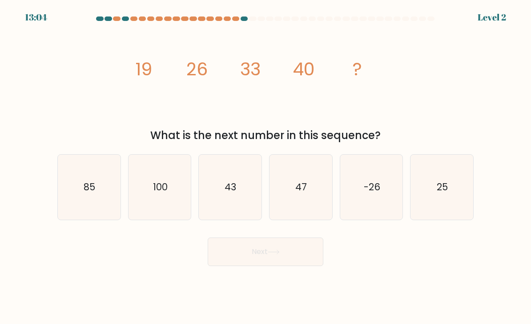
click at [244, 182] on icon "43" at bounding box center [230, 187] width 63 height 63
click at [266, 166] on input "c. 43" at bounding box center [266, 164] width 0 height 4
radio input "true"
click at [266, 258] on button "Next" at bounding box center [266, 251] width 116 height 28
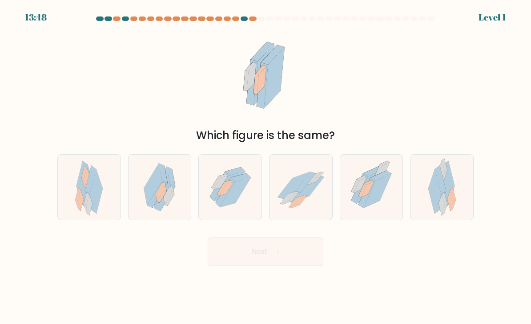
click at [378, 186] on icon at bounding box center [378, 191] width 28 height 34
click at [266, 166] on input "e." at bounding box center [266, 164] width 0 height 4
radio input "true"
click at [277, 264] on button "Next" at bounding box center [266, 251] width 116 height 28
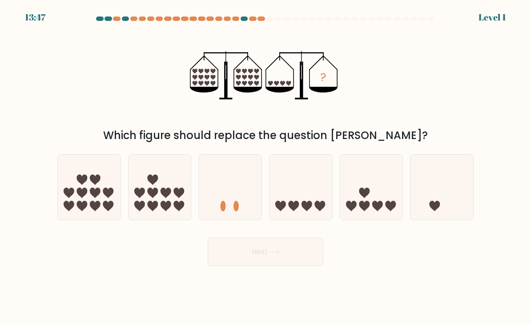
click at [163, 192] on icon at bounding box center [160, 187] width 63 height 52
click at [266, 166] on input "b." at bounding box center [266, 164] width 0 height 4
radio input "true"
click at [245, 266] on button "Next" at bounding box center [266, 251] width 116 height 28
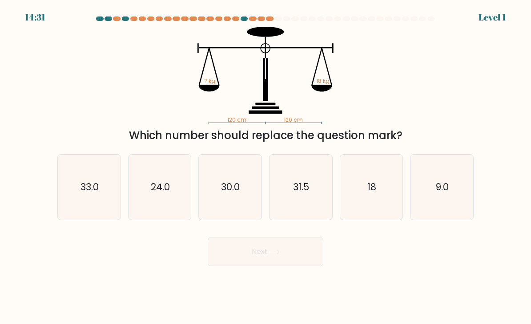
click at [332, 198] on icon "31.5" at bounding box center [301, 187] width 63 height 63
click at [266, 166] on input "d. 31.5" at bounding box center [266, 164] width 0 height 4
radio input "true"
click at [262, 260] on button "Next" at bounding box center [266, 251] width 116 height 28
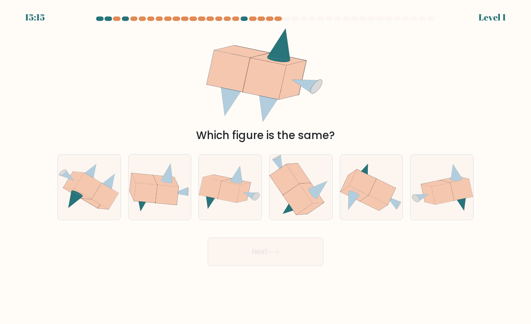
click at [388, 204] on icon at bounding box center [382, 191] width 27 height 26
click at [266, 166] on input "e." at bounding box center [266, 164] width 0 height 4
radio input "true"
click at [259, 264] on button "Next" at bounding box center [266, 251] width 116 height 28
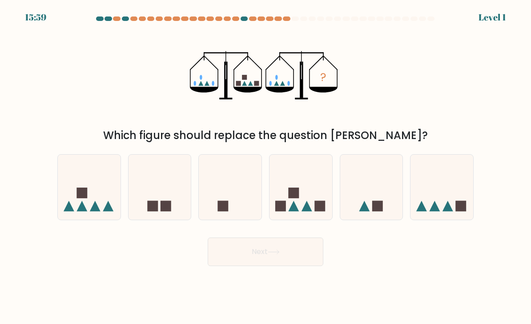
click at [114, 213] on icon at bounding box center [89, 187] width 63 height 52
click at [266, 166] on input "a." at bounding box center [266, 164] width 0 height 4
radio input "true"
click at [244, 255] on button "Next" at bounding box center [266, 251] width 116 height 28
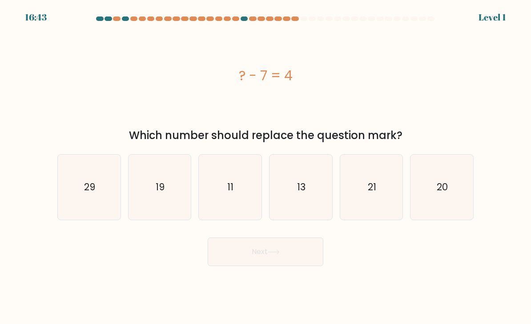
click at [322, 193] on icon "13" at bounding box center [301, 187] width 63 height 63
click at [266, 166] on input "d. 13" at bounding box center [266, 164] width 0 height 4
radio input "true"
click at [295, 251] on button "Next" at bounding box center [266, 251] width 116 height 28
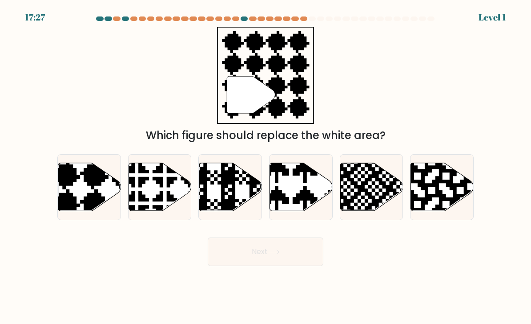
click at [380, 205] on icon at bounding box center [350, 213] width 113 height 113
click at [266, 166] on input "e." at bounding box center [266, 164] width 0 height 4
radio input "true"
click at [286, 264] on button "Next" at bounding box center [266, 251] width 116 height 28
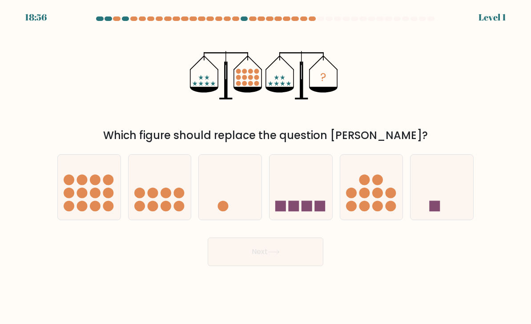
click at [231, 195] on icon at bounding box center [230, 187] width 63 height 52
click at [266, 166] on input "c." at bounding box center [266, 164] width 0 height 4
radio input "true"
click at [264, 266] on button "Next" at bounding box center [266, 251] width 116 height 28
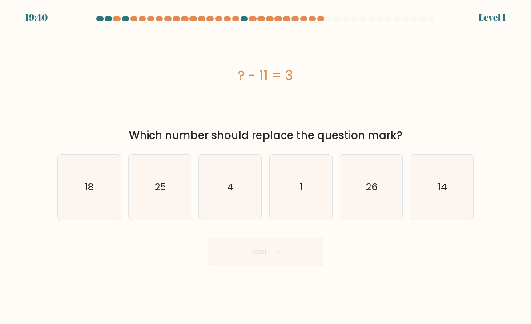
click at [280, 255] on button "Next" at bounding box center [266, 251] width 116 height 28
click at [280, 254] on icon at bounding box center [274, 251] width 12 height 5
click at [295, 197] on icon "1" at bounding box center [301, 187] width 63 height 63
click at [266, 166] on input "d. 1" at bounding box center [266, 164] width 0 height 4
radio input "true"
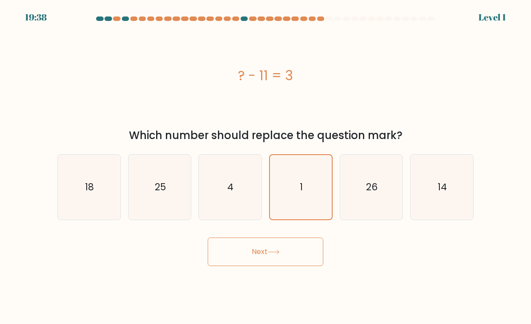
click at [279, 254] on icon at bounding box center [274, 251] width 12 height 5
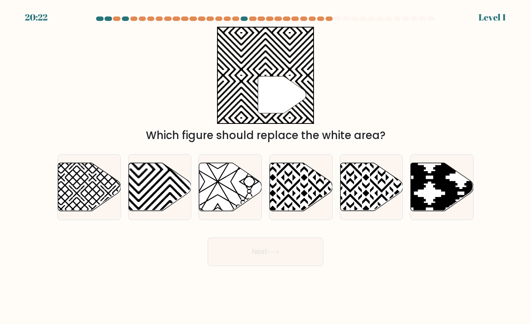
click at [161, 196] on icon at bounding box center [160, 187] width 63 height 48
click at [266, 166] on input "b." at bounding box center [266, 164] width 0 height 4
radio input "true"
click at [255, 258] on button "Next" at bounding box center [266, 251] width 116 height 28
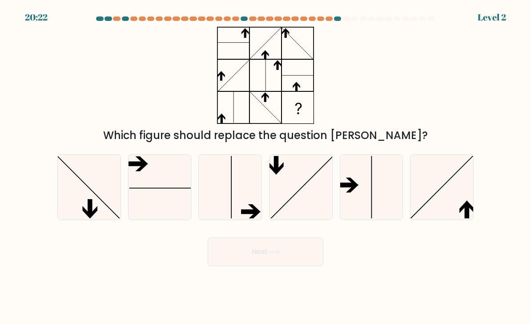
click at [218, 196] on icon at bounding box center [230, 187] width 63 height 63
click at [266, 166] on input "c." at bounding box center [266, 164] width 0 height 4
radio input "true"
click at [267, 260] on button "Next" at bounding box center [266, 251] width 116 height 28
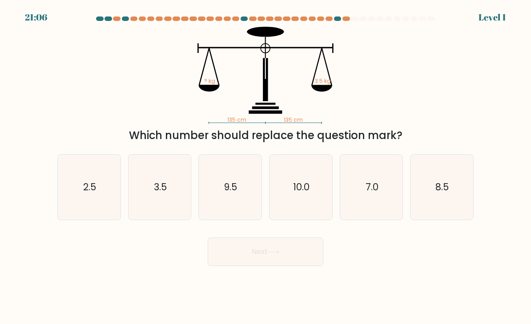
click at [308, 193] on text "10.0" at bounding box center [301, 186] width 16 height 13
click at [266, 166] on input "d. 10.0" at bounding box center [266, 164] width 0 height 4
radio input "true"
click at [277, 254] on icon at bounding box center [274, 251] width 12 height 5
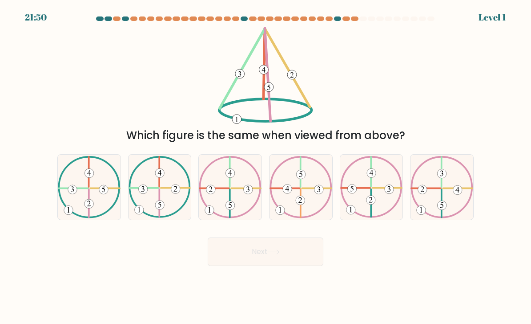
click at [360, 203] on icon at bounding box center [371, 187] width 63 height 62
click at [266, 166] on input "e." at bounding box center [266, 164] width 0 height 4
radio input "true"
click at [277, 263] on button "Next" at bounding box center [266, 251] width 116 height 28
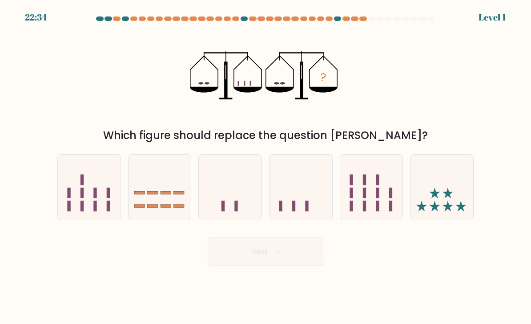
click at [421, 210] on icon at bounding box center [442, 187] width 63 height 52
click at [266, 166] on input "f." at bounding box center [266, 164] width 0 height 4
radio input "true"
click at [268, 259] on button "Next" at bounding box center [266, 251] width 116 height 28
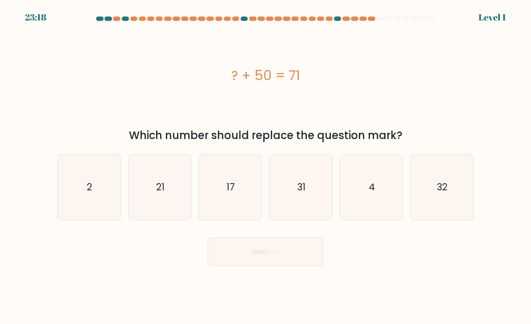
click at [161, 193] on text "21" at bounding box center [160, 186] width 8 height 13
click at [266, 166] on input "b. 21" at bounding box center [266, 164] width 0 height 4
radio input "true"
click at [253, 260] on button "Next" at bounding box center [266, 251] width 116 height 28
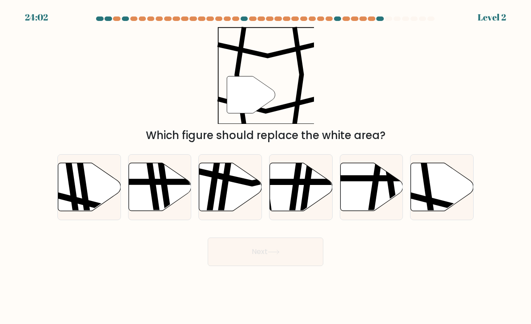
click at [301, 202] on icon at bounding box center [301, 187] width 63 height 48
click at [266, 166] on input "d." at bounding box center [266, 164] width 0 height 4
radio input "true"
click at [275, 254] on icon at bounding box center [274, 251] width 12 height 5
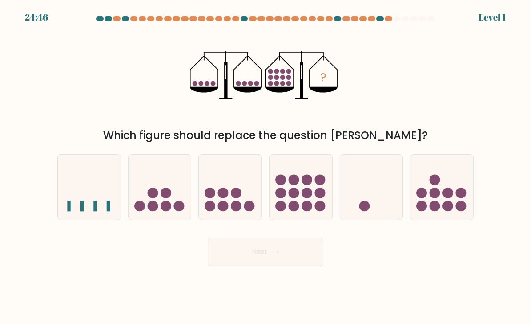
click at [184, 195] on icon at bounding box center [160, 187] width 63 height 52
click at [266, 166] on input "b." at bounding box center [266, 164] width 0 height 4
radio input "true"
click at [262, 258] on button "Next" at bounding box center [266, 251] width 116 height 28
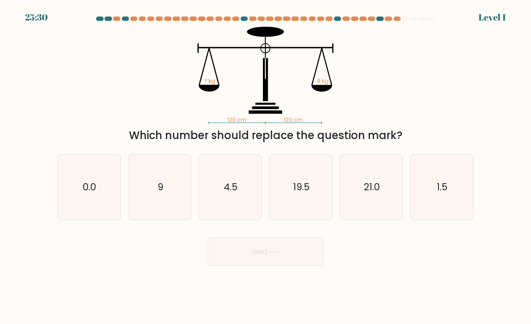
click at [411, 206] on icon "1.5" at bounding box center [442, 187] width 63 height 63
click at [266, 166] on input "f. 1.5" at bounding box center [266, 164] width 0 height 4
radio input "true"
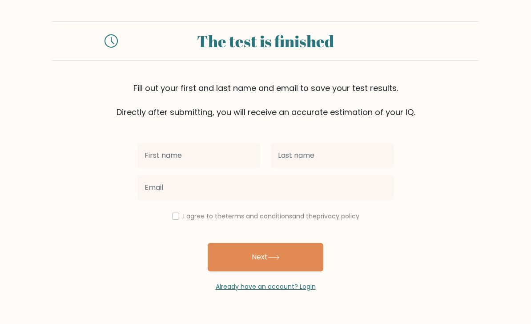
click at [285, 288] on link "Already have an account? Login" at bounding box center [266, 286] width 100 height 9
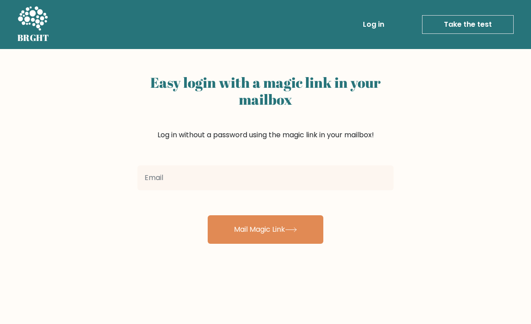
click at [444, 32] on link "Take the test" at bounding box center [468, 24] width 92 height 19
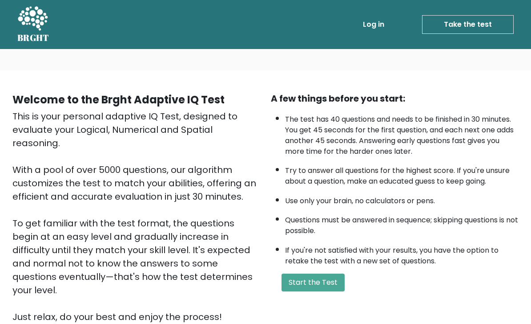
click at [322, 291] on button "Start the Test" at bounding box center [313, 282] width 63 height 18
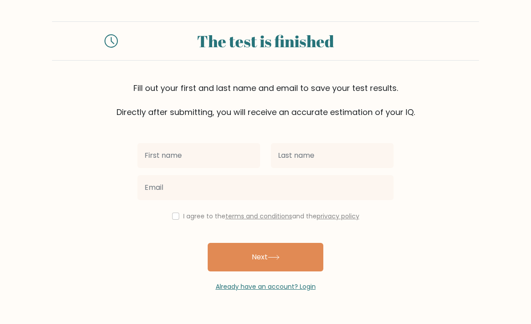
click at [292, 288] on link "Already have an account? Login" at bounding box center [266, 286] width 100 height 9
click at [294, 288] on link "Already have an account? Login" at bounding box center [266, 286] width 100 height 9
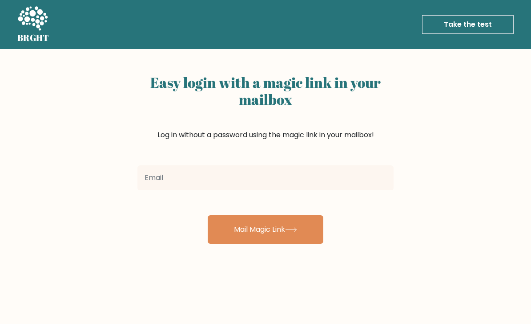
click at [448, 21] on link "Take the test" at bounding box center [468, 24] width 92 height 19
click at [465, 16] on link "Take the test" at bounding box center [468, 24] width 92 height 19
click at [477, 26] on link "Take the test" at bounding box center [468, 24] width 92 height 19
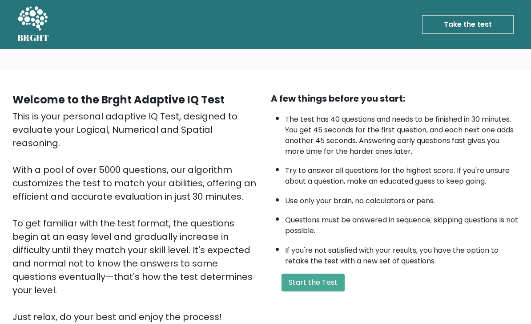
click at [321, 291] on button "Start the Test" at bounding box center [313, 282] width 63 height 18
click at [324, 291] on button "Start the Test" at bounding box center [313, 282] width 63 height 18
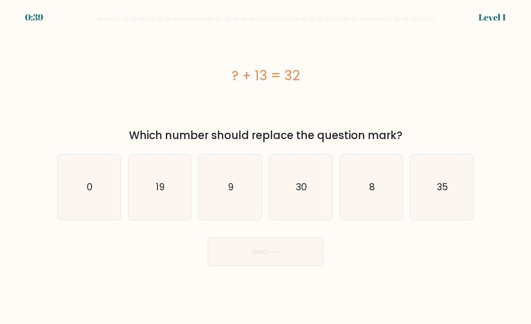
click at [169, 193] on icon "19" at bounding box center [160, 187] width 63 height 63
click at [266, 166] on input "b. 19" at bounding box center [266, 164] width 0 height 4
radio input "true"
click at [275, 254] on icon at bounding box center [274, 251] width 12 height 5
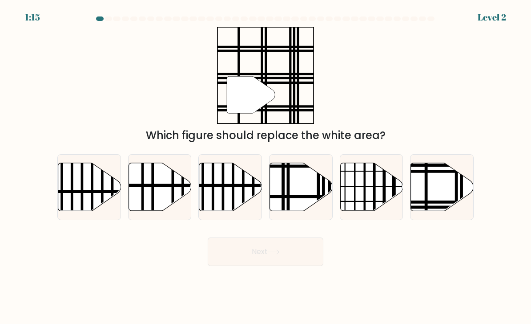
click at [312, 201] on icon at bounding box center [301, 187] width 63 height 48
click at [266, 166] on input "d." at bounding box center [266, 164] width 0 height 4
radio input "true"
click at [441, 206] on icon at bounding box center [442, 187] width 63 height 48
click at [266, 166] on input "f." at bounding box center [266, 164] width 0 height 4
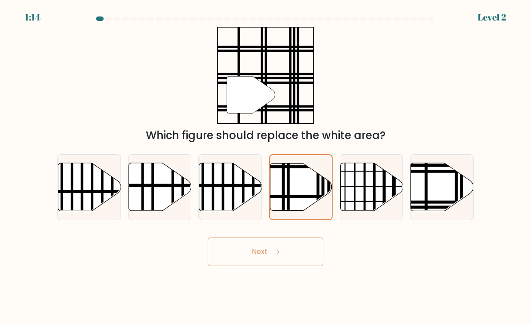
radio input "true"
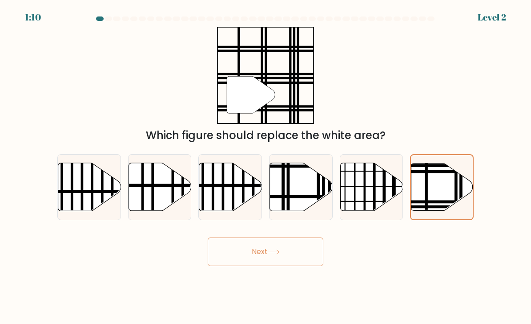
click at [283, 263] on button "Next" at bounding box center [266, 251] width 116 height 28
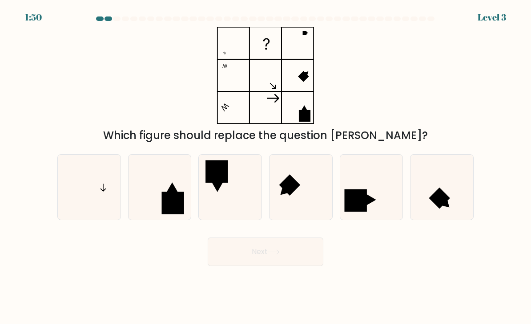
click at [84, 210] on icon at bounding box center [89, 187] width 63 height 63
click at [266, 166] on input "a." at bounding box center [266, 164] width 0 height 4
radio input "true"
click at [275, 255] on button "Next" at bounding box center [266, 251] width 116 height 28
click at [282, 256] on button "Next" at bounding box center [266, 251] width 116 height 28
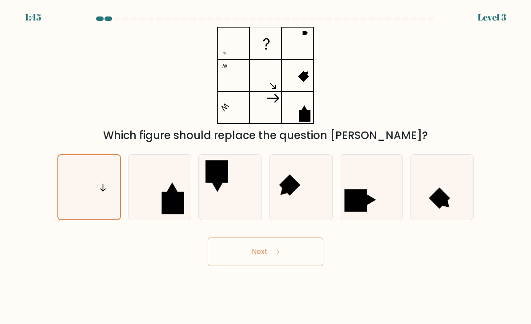
click at [278, 252] on button "Next" at bounding box center [266, 251] width 116 height 28
click at [283, 265] on button "Next" at bounding box center [266, 251] width 116 height 28
click at [264, 251] on button "Next" at bounding box center [266, 251] width 116 height 28
click at [266, 259] on button "Next" at bounding box center [266, 251] width 116 height 28
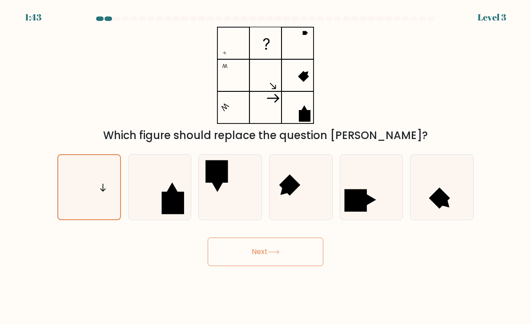
click at [265, 259] on button "Next" at bounding box center [266, 251] width 116 height 28
click at [162, 176] on icon at bounding box center [160, 187] width 63 height 63
click at [266, 166] on input "b." at bounding box center [266, 164] width 0 height 4
radio input "true"
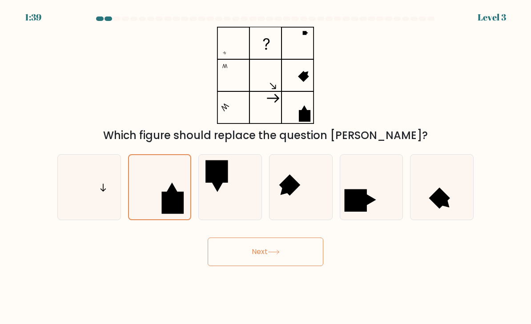
click at [91, 175] on icon at bounding box center [89, 187] width 63 height 63
click at [266, 166] on input "a." at bounding box center [266, 164] width 0 height 4
radio input "true"
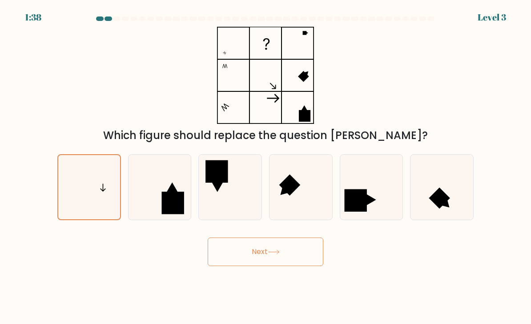
click at [302, 255] on button "Next" at bounding box center [266, 251] width 116 height 28
click at [290, 263] on button "Next" at bounding box center [266, 251] width 116 height 28
click at [313, 266] on button "Next" at bounding box center [266, 251] width 116 height 28
click at [305, 262] on button "Next" at bounding box center [266, 251] width 116 height 28
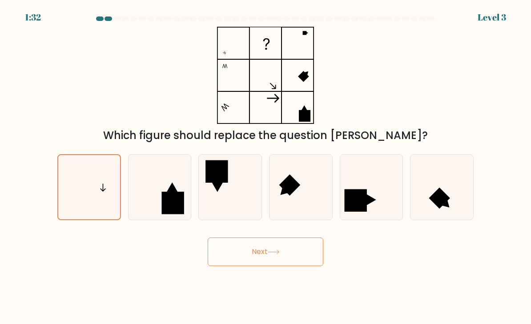
click at [304, 261] on button "Next" at bounding box center [266, 251] width 116 height 28
click at [113, 184] on icon at bounding box center [89, 187] width 62 height 62
click at [266, 166] on input "a." at bounding box center [266, 164] width 0 height 4
click at [161, 178] on icon at bounding box center [160, 187] width 63 height 63
click at [266, 166] on input "b." at bounding box center [266, 164] width 0 height 4
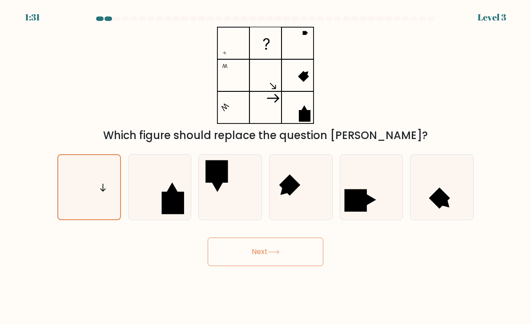
radio input "true"
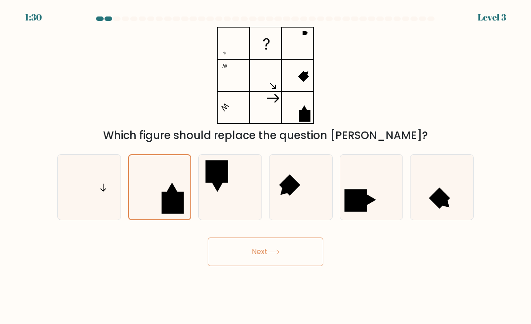
click at [172, 175] on icon at bounding box center [160, 187] width 62 height 62
click at [266, 166] on input "b." at bounding box center [266, 164] width 0 height 4
click at [182, 183] on icon at bounding box center [160, 187] width 62 height 62
click at [266, 166] on input "b." at bounding box center [266, 164] width 0 height 4
click at [235, 169] on icon at bounding box center [230, 187] width 63 height 63
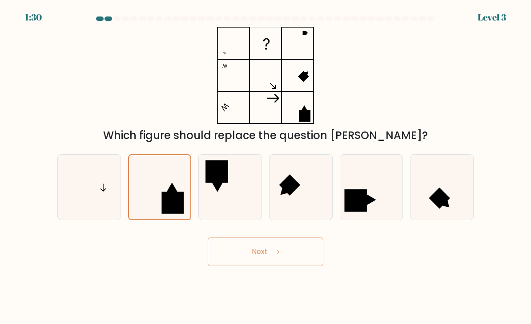
click at [266, 166] on input "c." at bounding box center [266, 164] width 0 height 4
radio input "true"
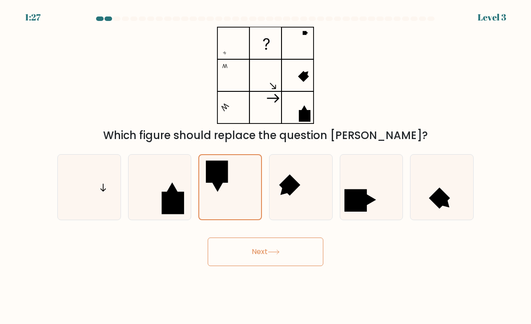
click at [272, 254] on icon at bounding box center [274, 251] width 12 height 5
click at [268, 259] on button "Next" at bounding box center [266, 251] width 116 height 28
click at [272, 254] on icon at bounding box center [274, 251] width 12 height 5
